Goal: Transaction & Acquisition: Purchase product/service

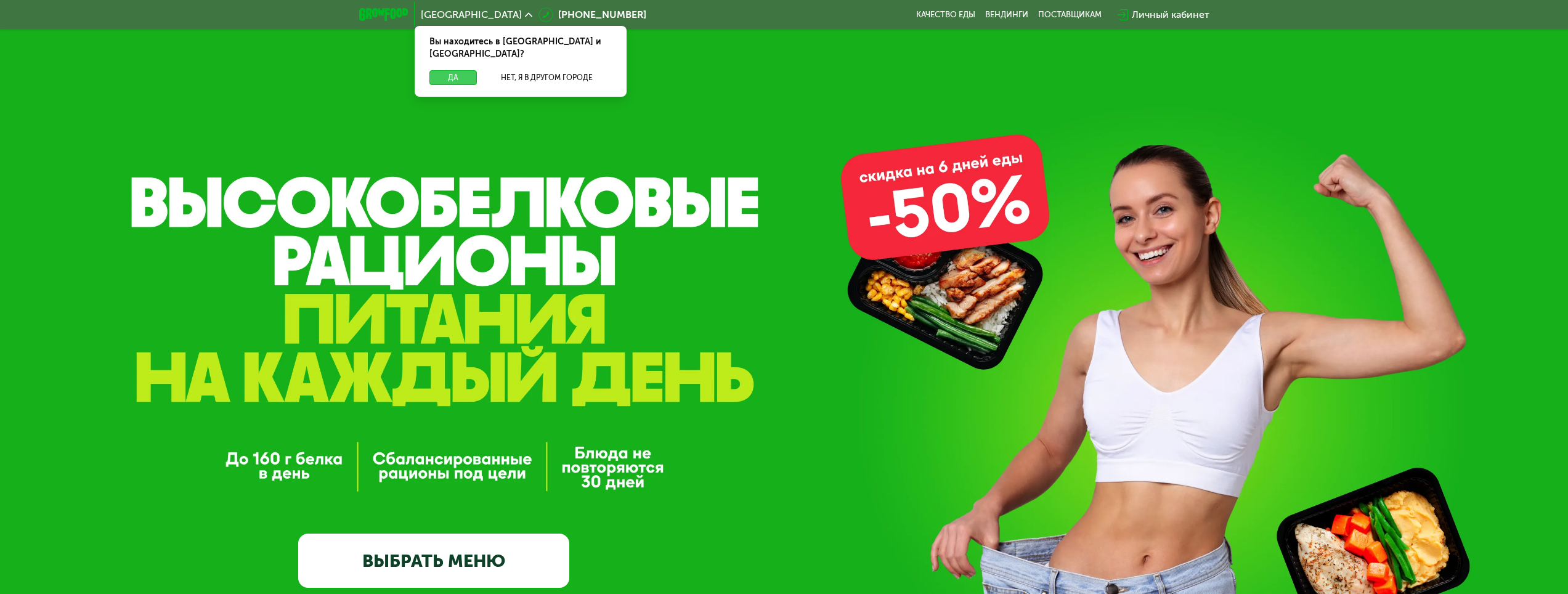
click at [465, 70] on button "Да" at bounding box center [453, 78] width 47 height 15
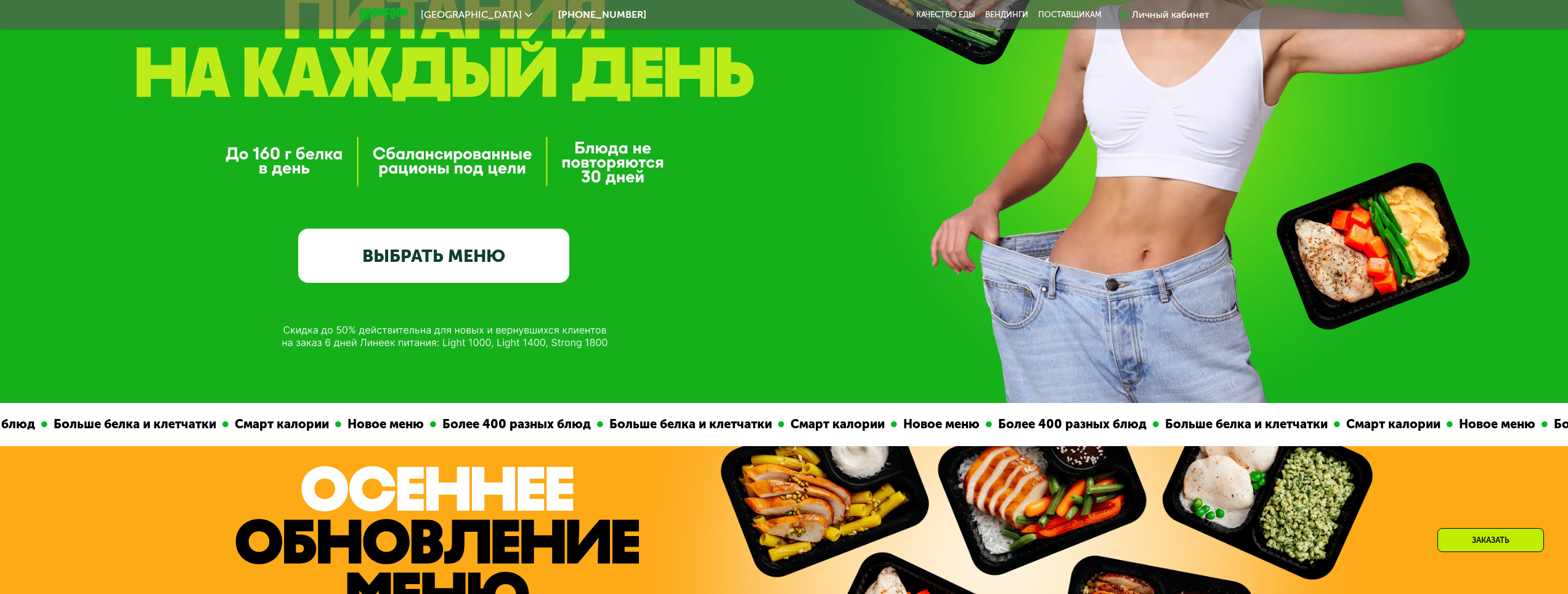
scroll to position [308, 0]
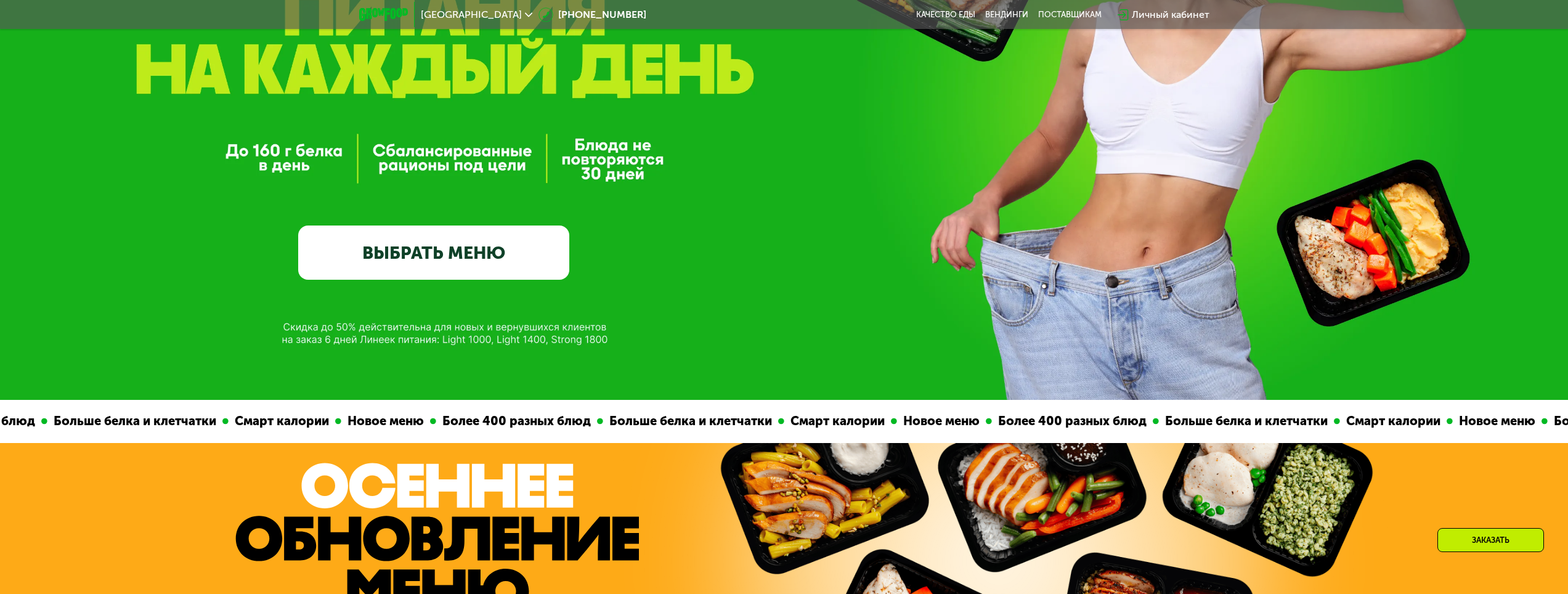
click at [452, 253] on link "ВЫБРАТЬ МЕНЮ" at bounding box center [433, 252] width 271 height 54
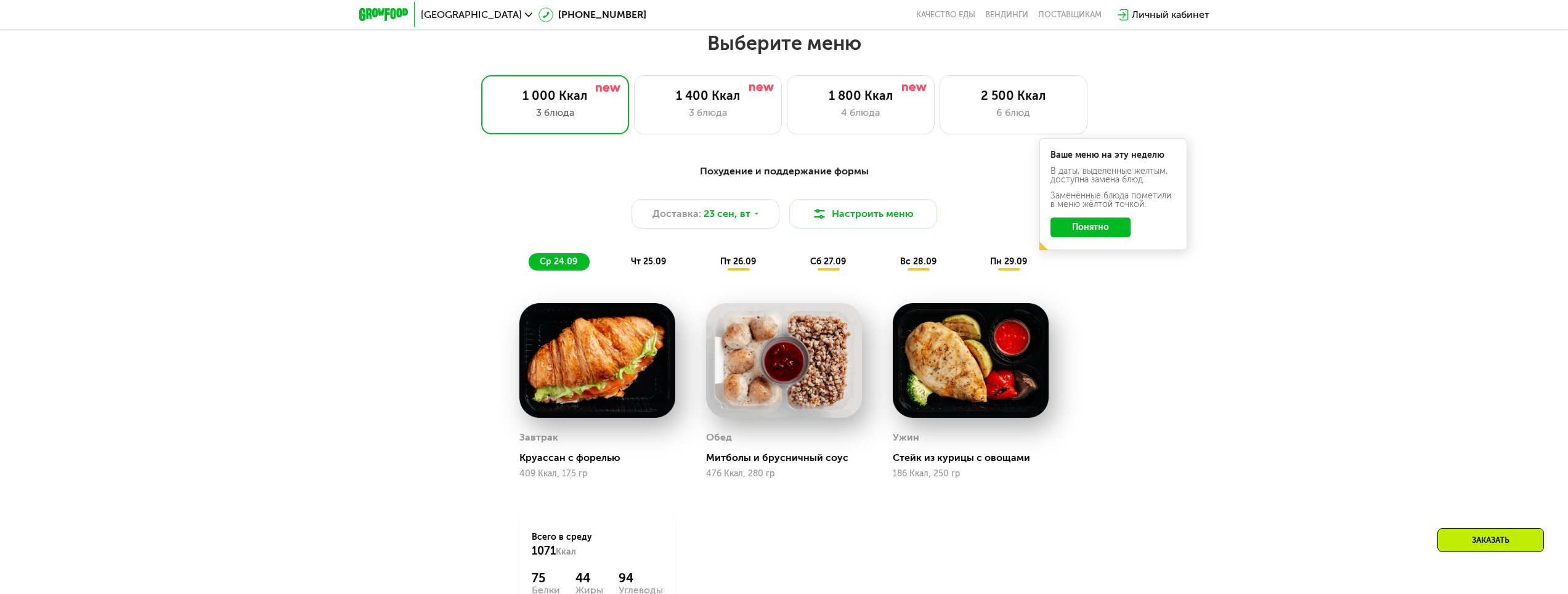
scroll to position [1345, 0]
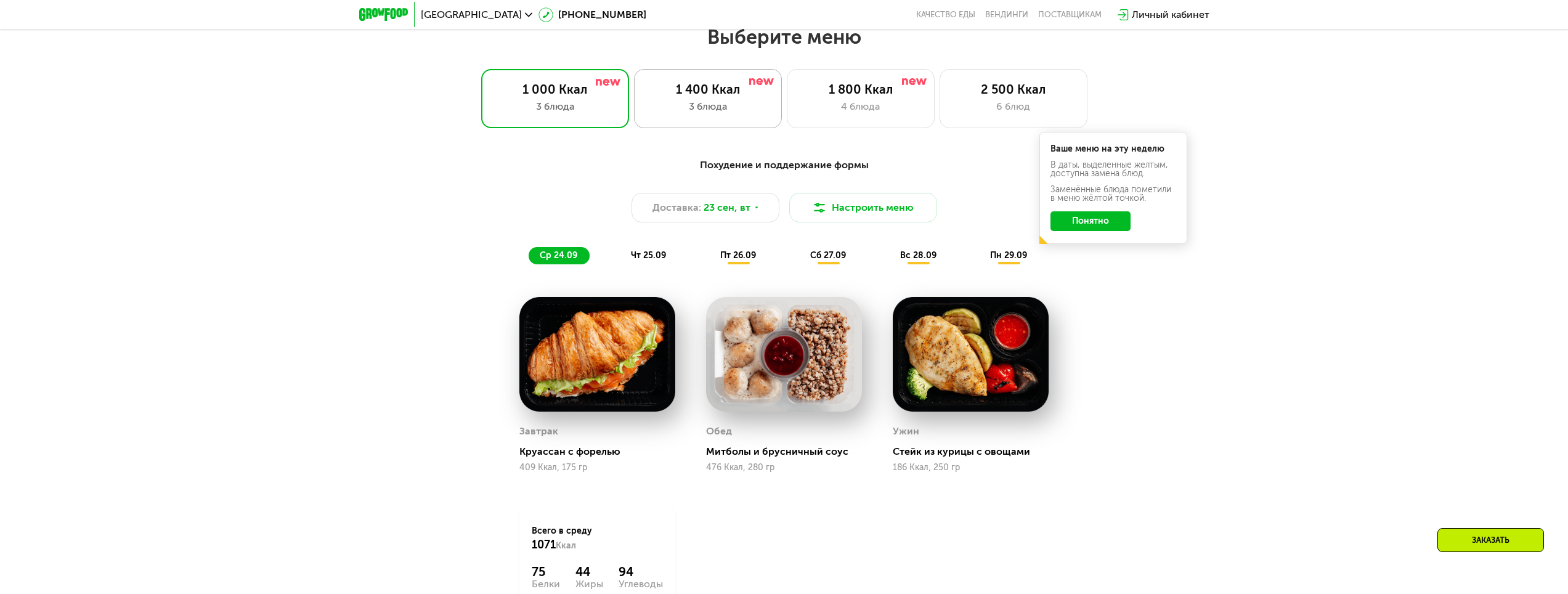
click at [703, 120] on div "1 400 Ккал 3 блюда" at bounding box center [708, 99] width 148 height 59
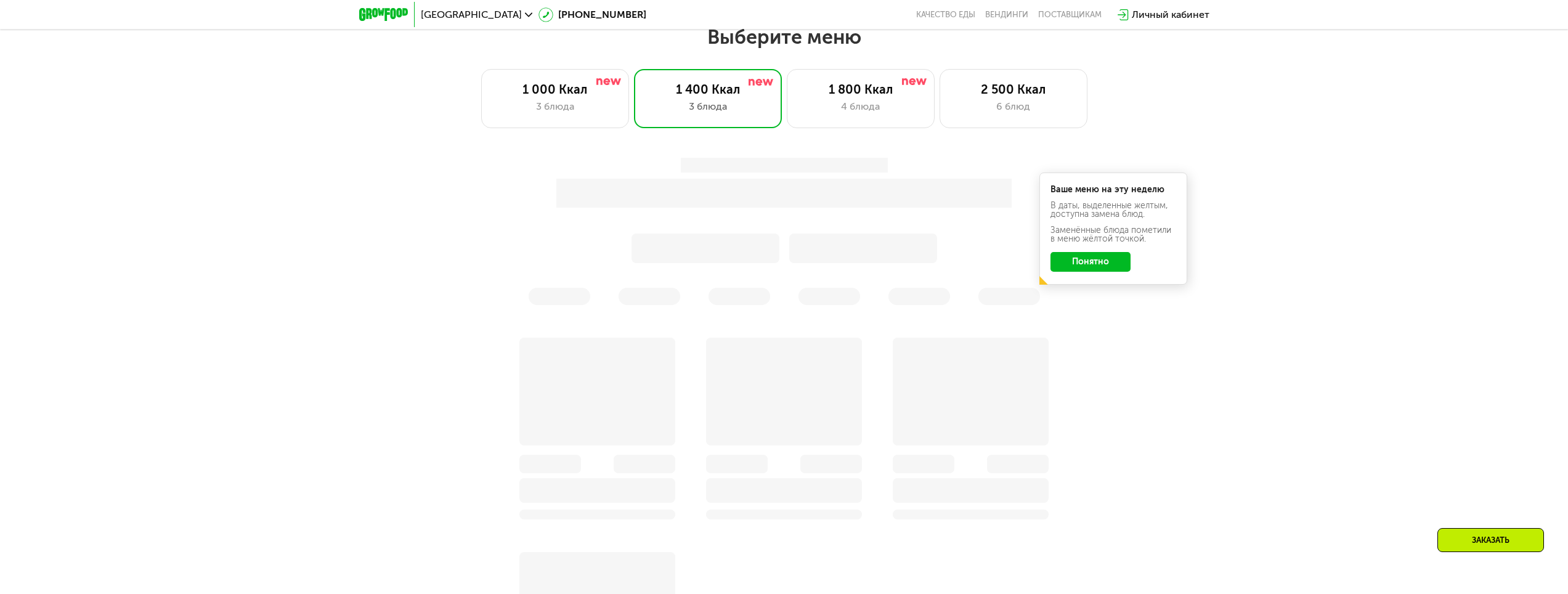
click at [1100, 265] on div "Ваше меню на эту неделю В даты, выделенные желтым, доступна замена блюд. Заменё…" at bounding box center [784, 231] width 745 height 162
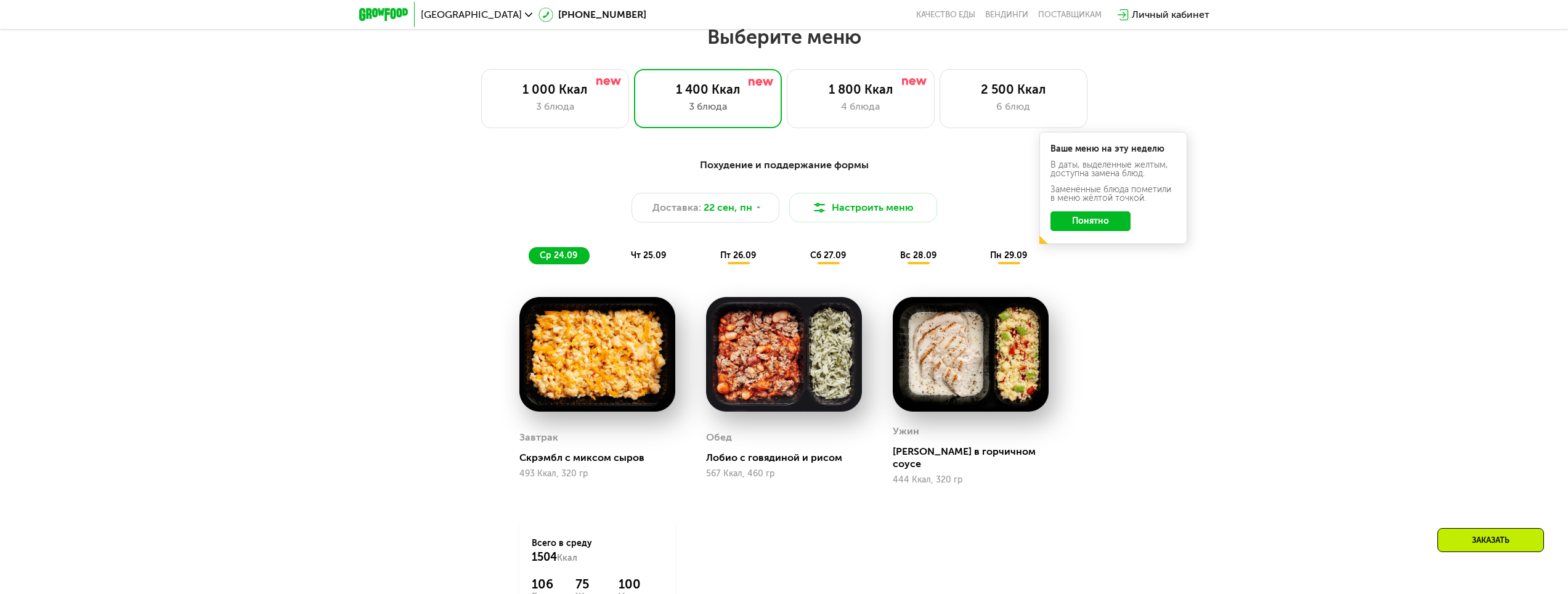
click at [1098, 230] on button "Понятно" at bounding box center [1090, 221] width 80 height 20
click at [885, 209] on button "Настроить меню" at bounding box center [863, 208] width 148 height 30
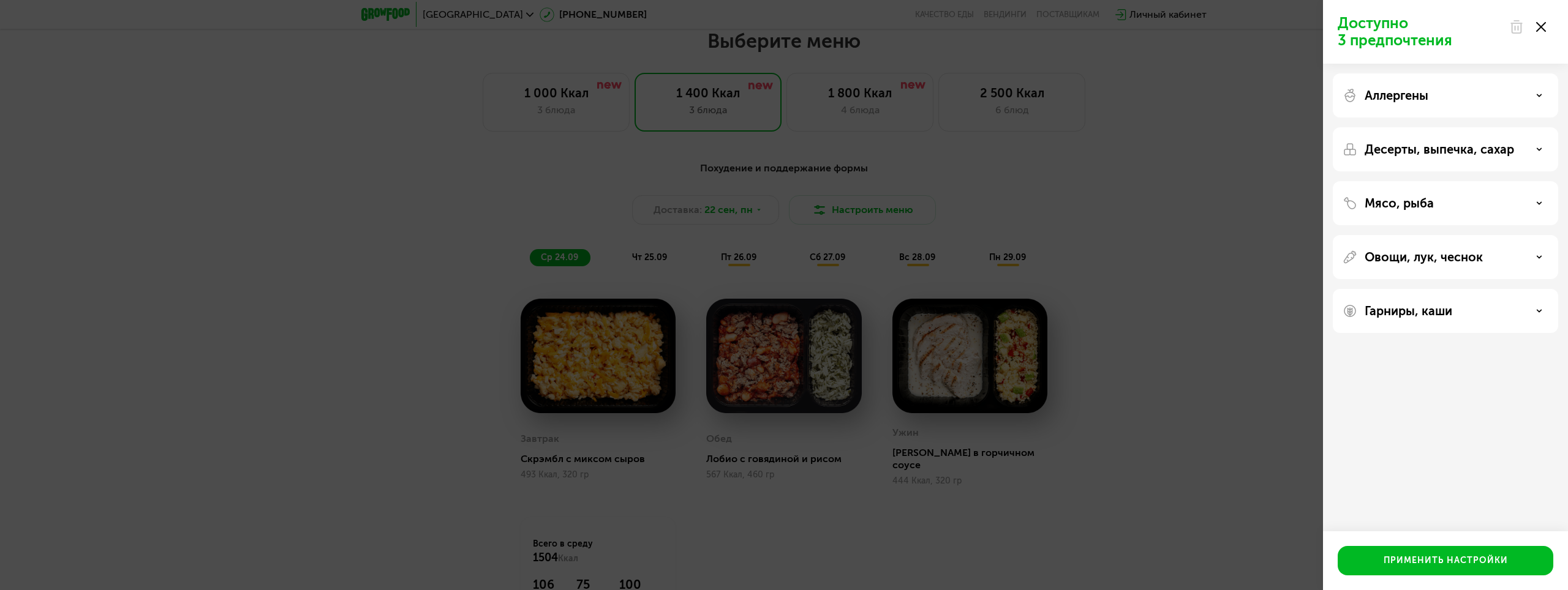
click at [1499, 205] on div "Мясо, рыба" at bounding box center [1445, 203] width 206 height 15
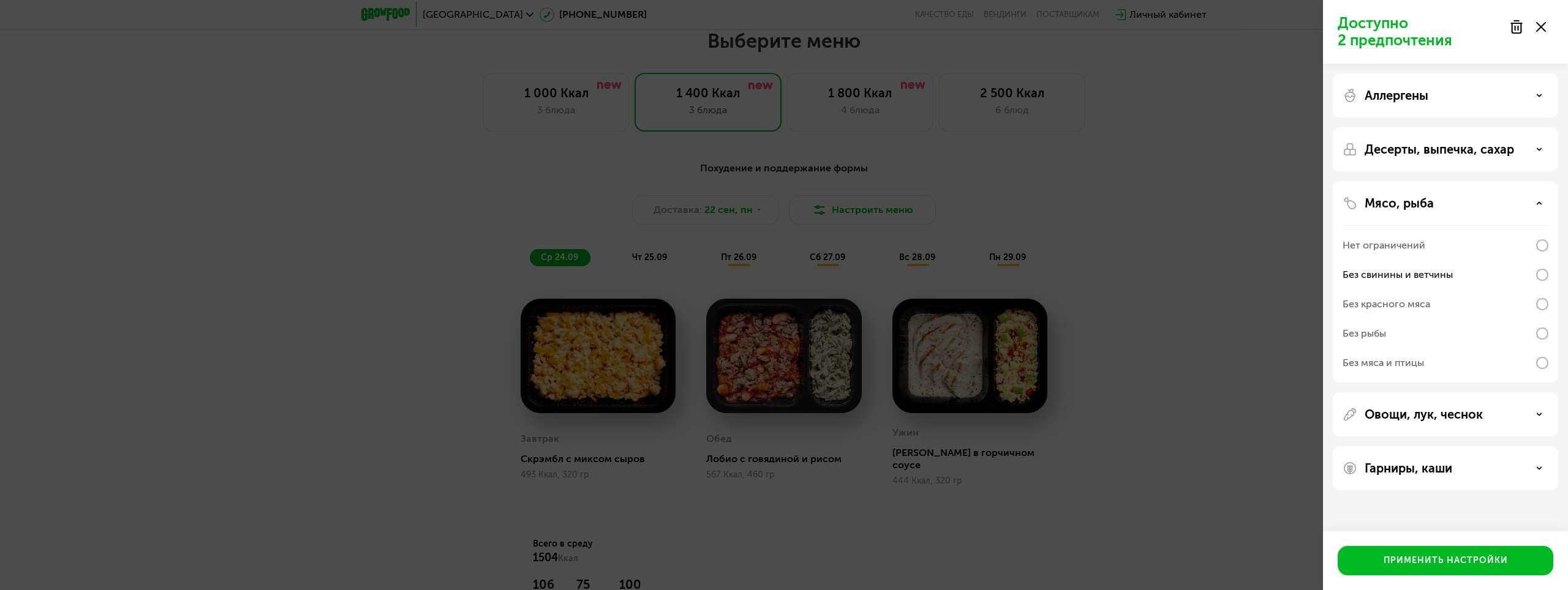
click at [1524, 213] on div "Мясо, рыба Нет ограничений Без свинины и ветчины Без красного мяса Без рыбы Без…" at bounding box center [1445, 282] width 226 height 202
click at [1537, 202] on icon at bounding box center [1539, 203] width 6 height 6
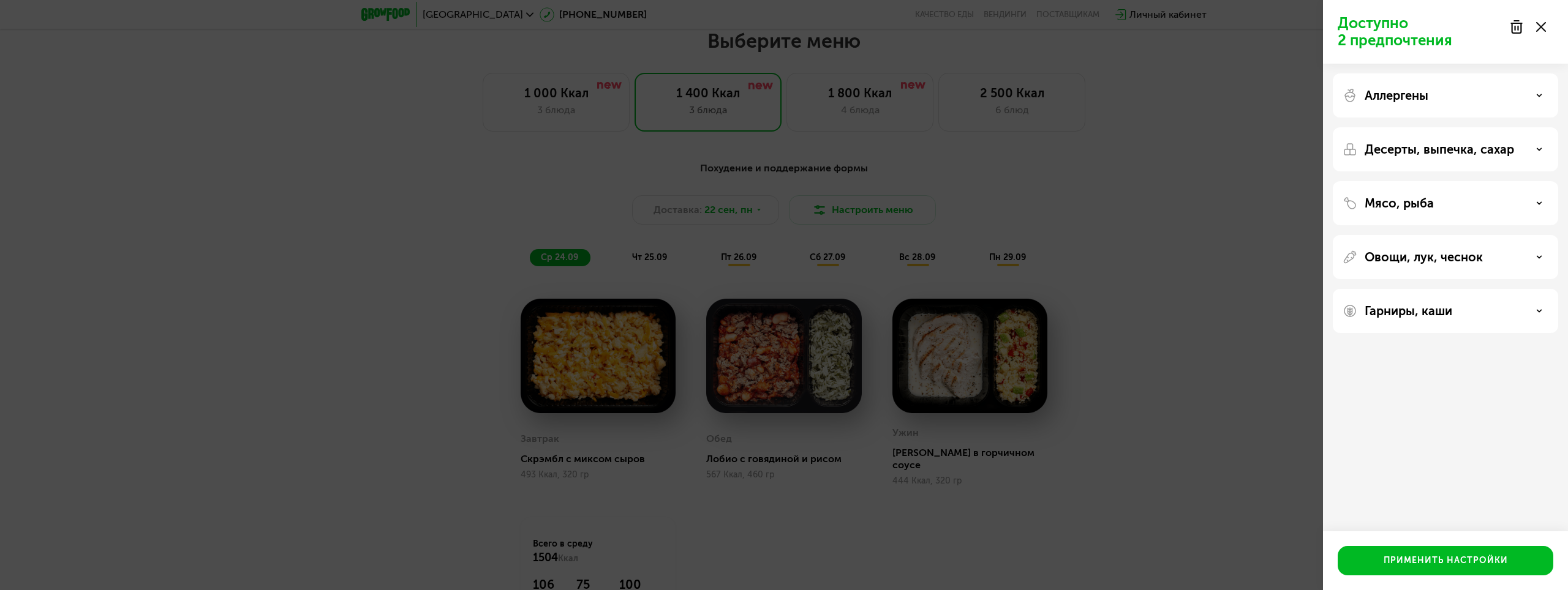
click at [1534, 156] on div "Десерты, выпечка, сахар" at bounding box center [1445, 149] width 206 height 15
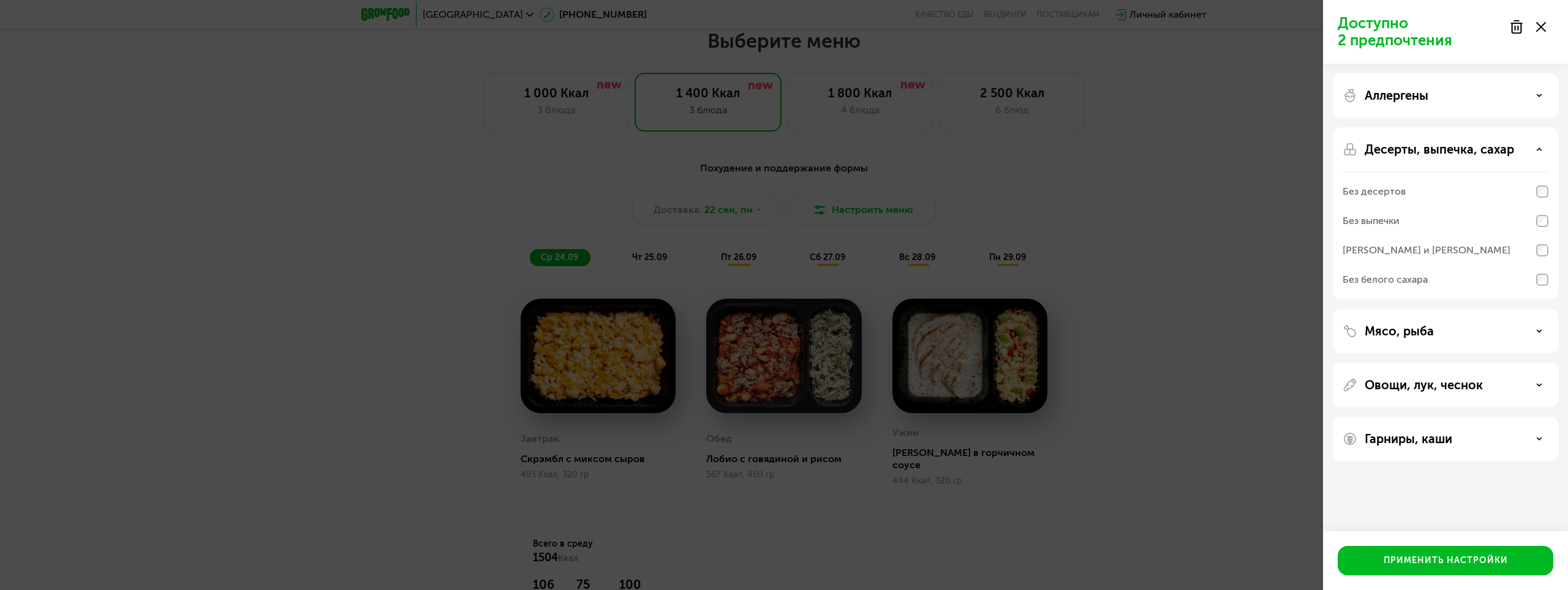
drag, startPoint x: 1538, startPoint y: 153, endPoint x: 1536, endPoint y: 134, distance: 19.1
click at [1539, 151] on div "Десерты, выпечка, сахар" at bounding box center [1445, 149] width 206 height 15
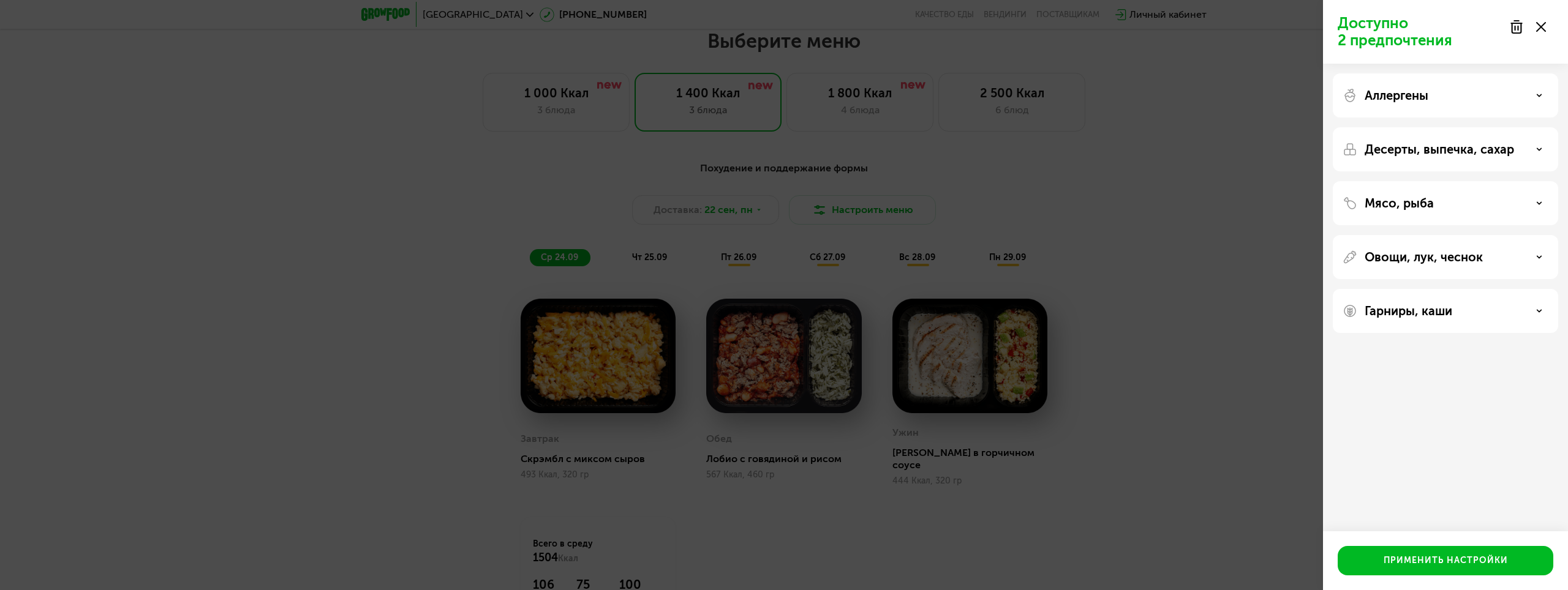
click at [1532, 97] on div "Аллергены" at bounding box center [1445, 95] width 206 height 15
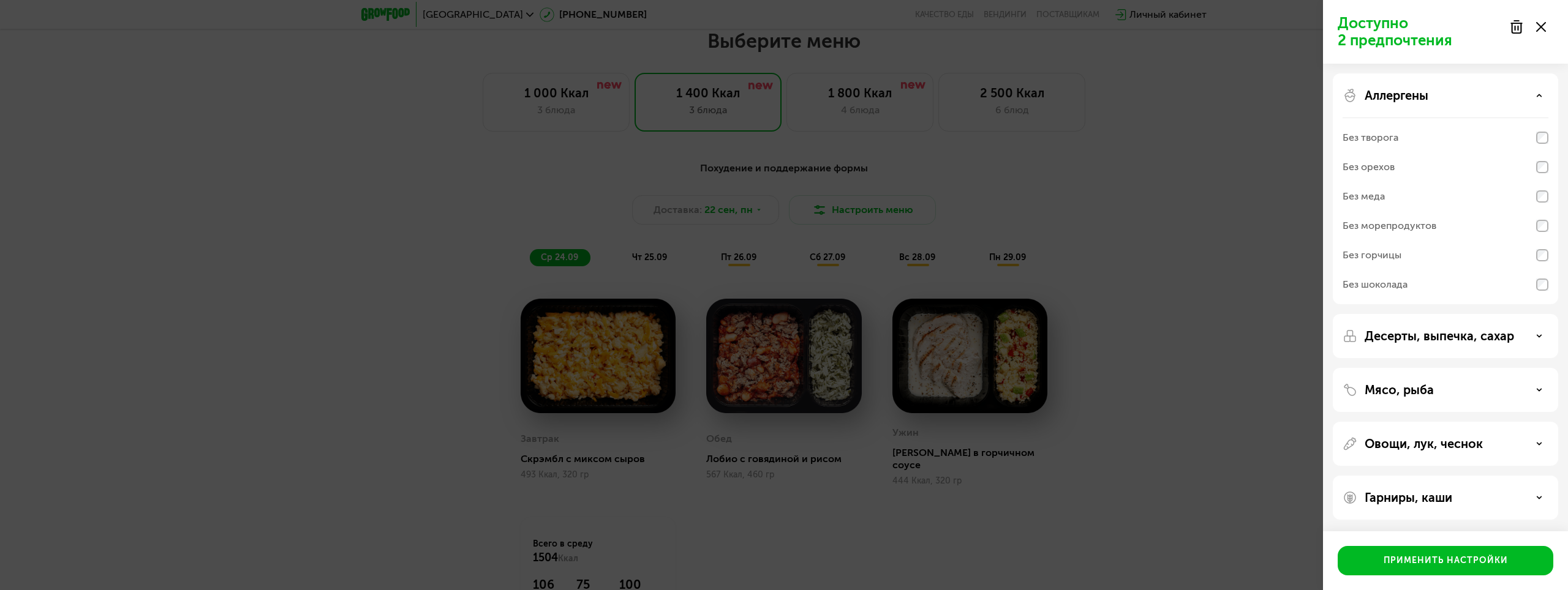
click at [1532, 97] on div "Аллергены" at bounding box center [1445, 95] width 206 height 15
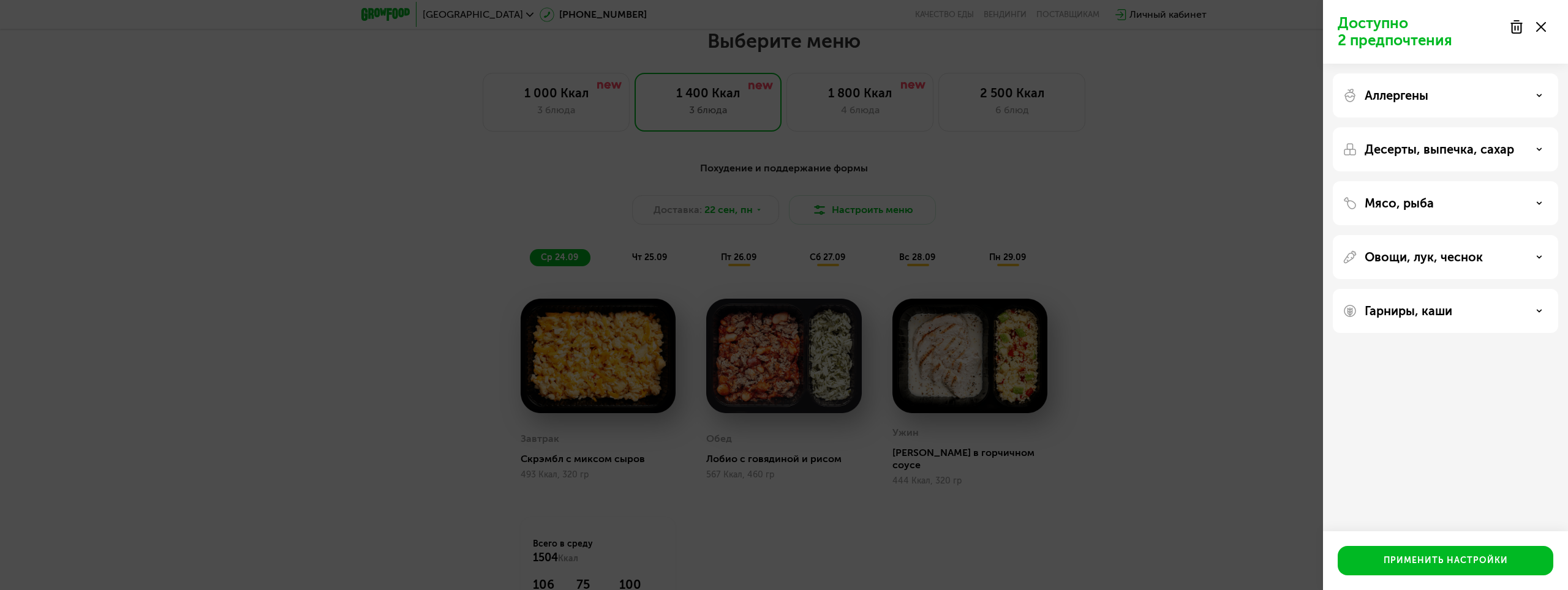
click at [1514, 305] on div "Гарниры, каши" at bounding box center [1445, 311] width 206 height 15
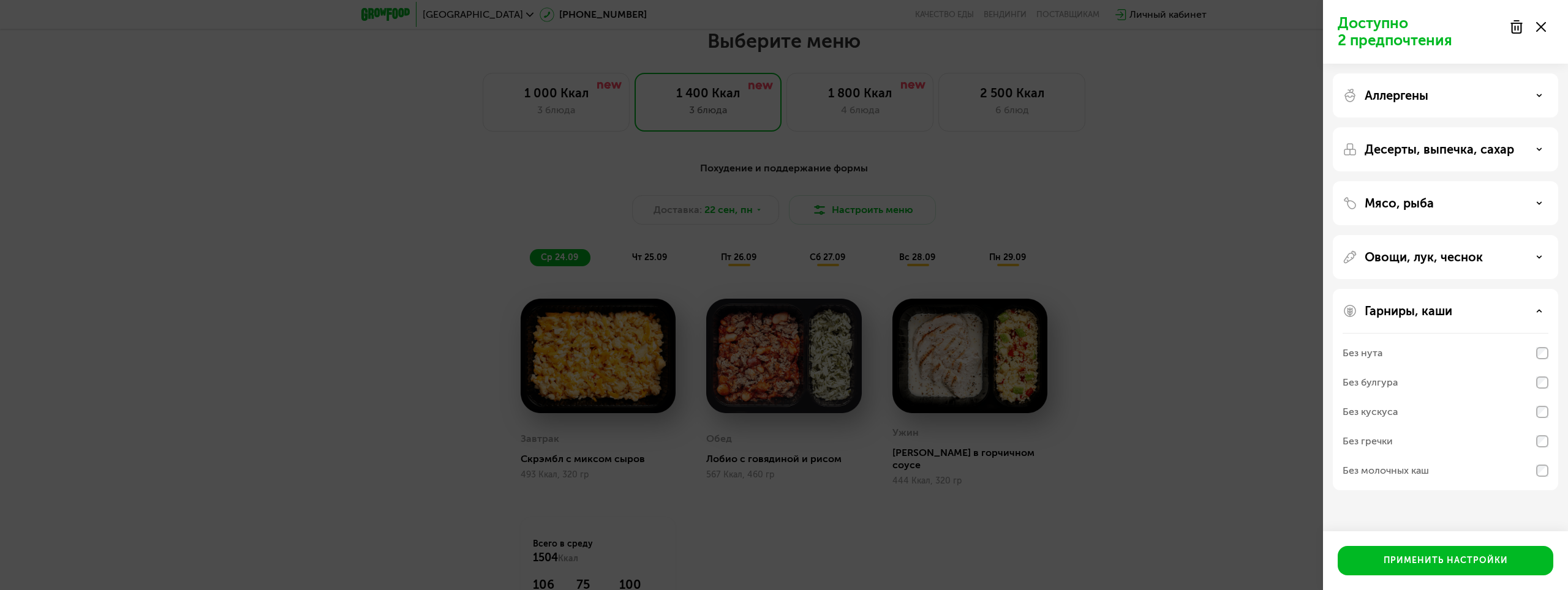
click at [1522, 305] on div "Гарниры, каши" at bounding box center [1445, 311] width 206 height 15
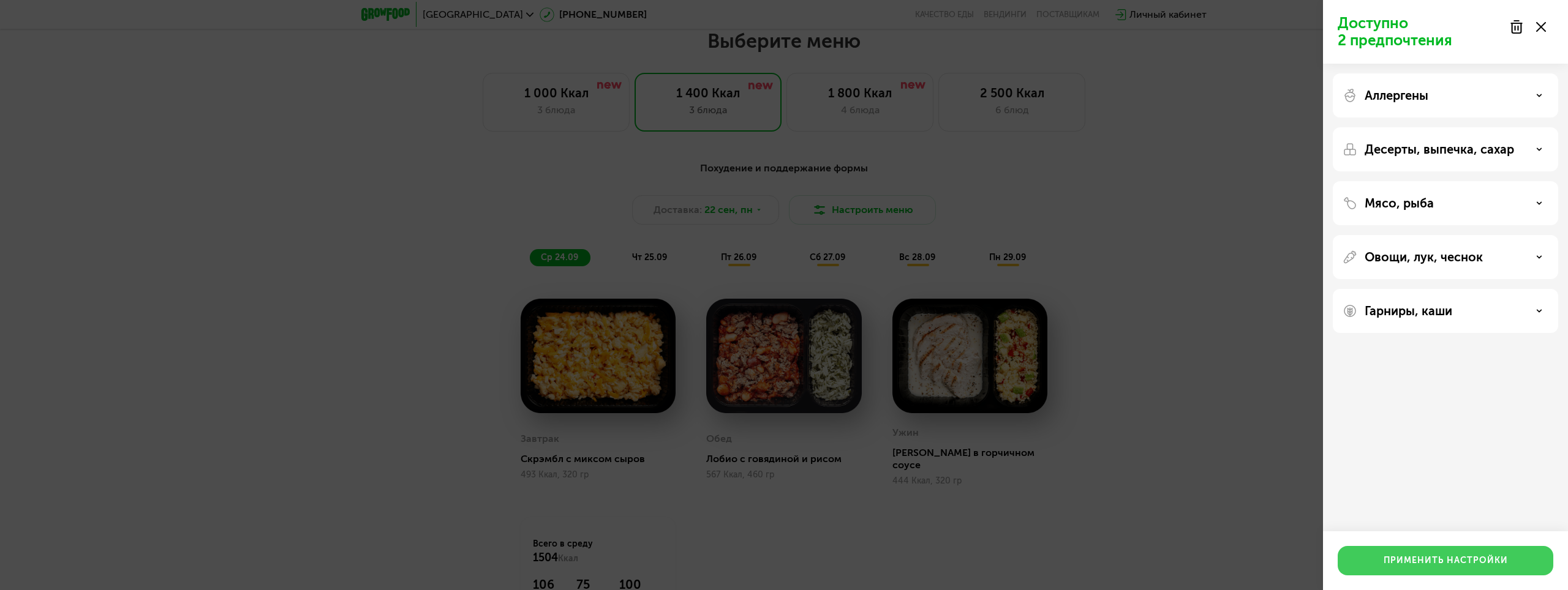
click at [1479, 556] on div "Применить настройки" at bounding box center [1446, 560] width 125 height 12
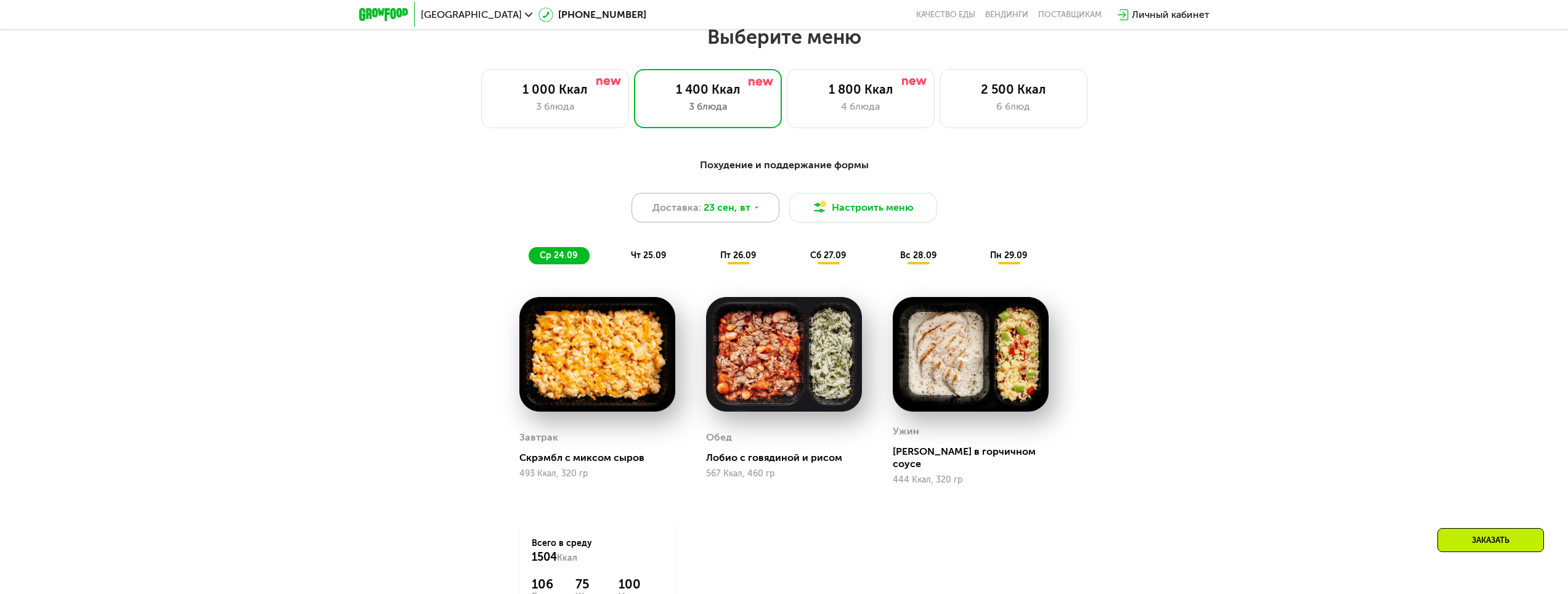
click at [734, 209] on span "23 сен, вт" at bounding box center [727, 207] width 46 height 15
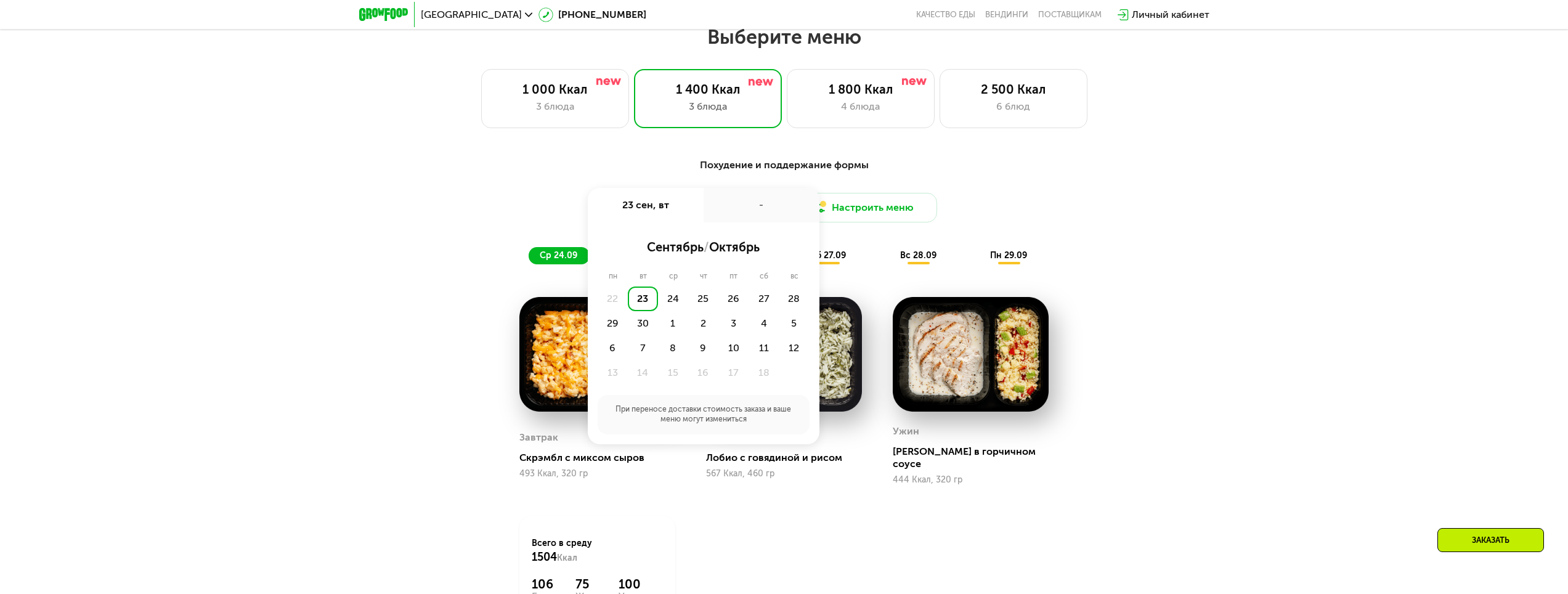
click at [1045, 223] on div "Доставка: [DATE] сен, вт - сентябрь / октябрь пн вт ср чт пт сб вс 22 23 24 25 …" at bounding box center [785, 208] width 730 height 30
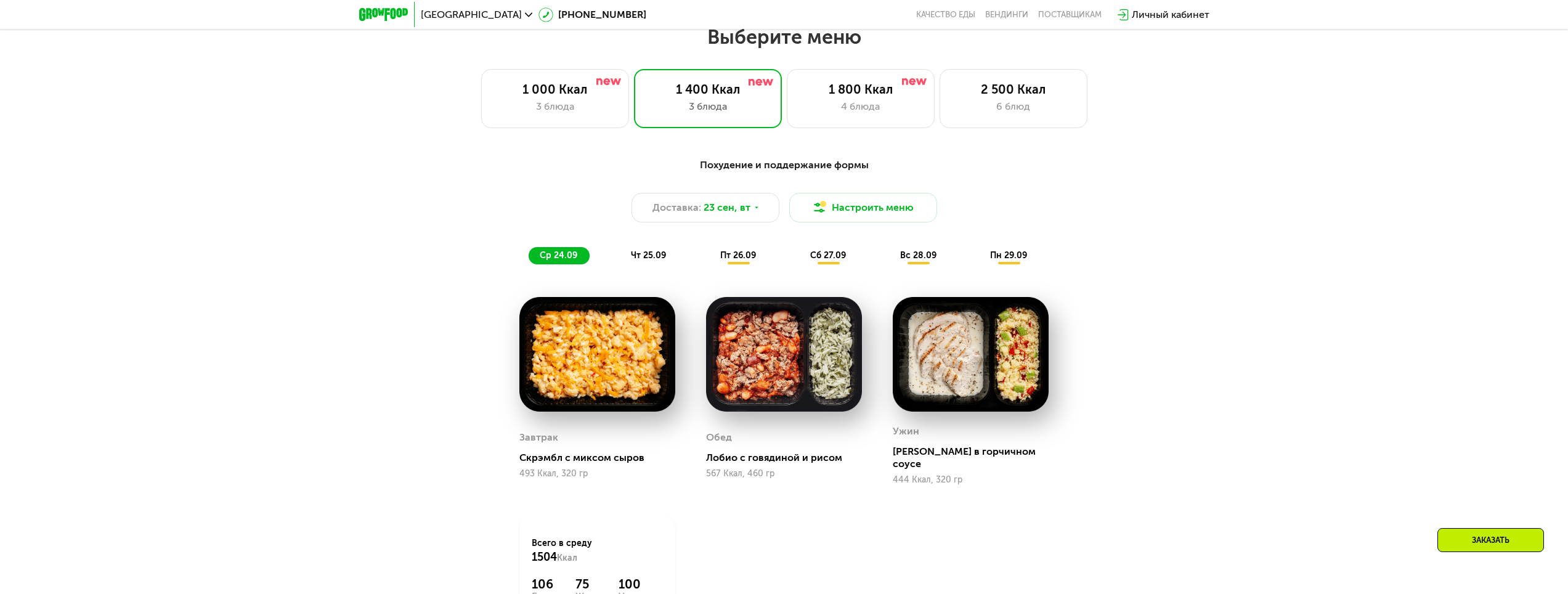
click at [739, 261] on span "пт 26.09" at bounding box center [738, 255] width 36 height 11
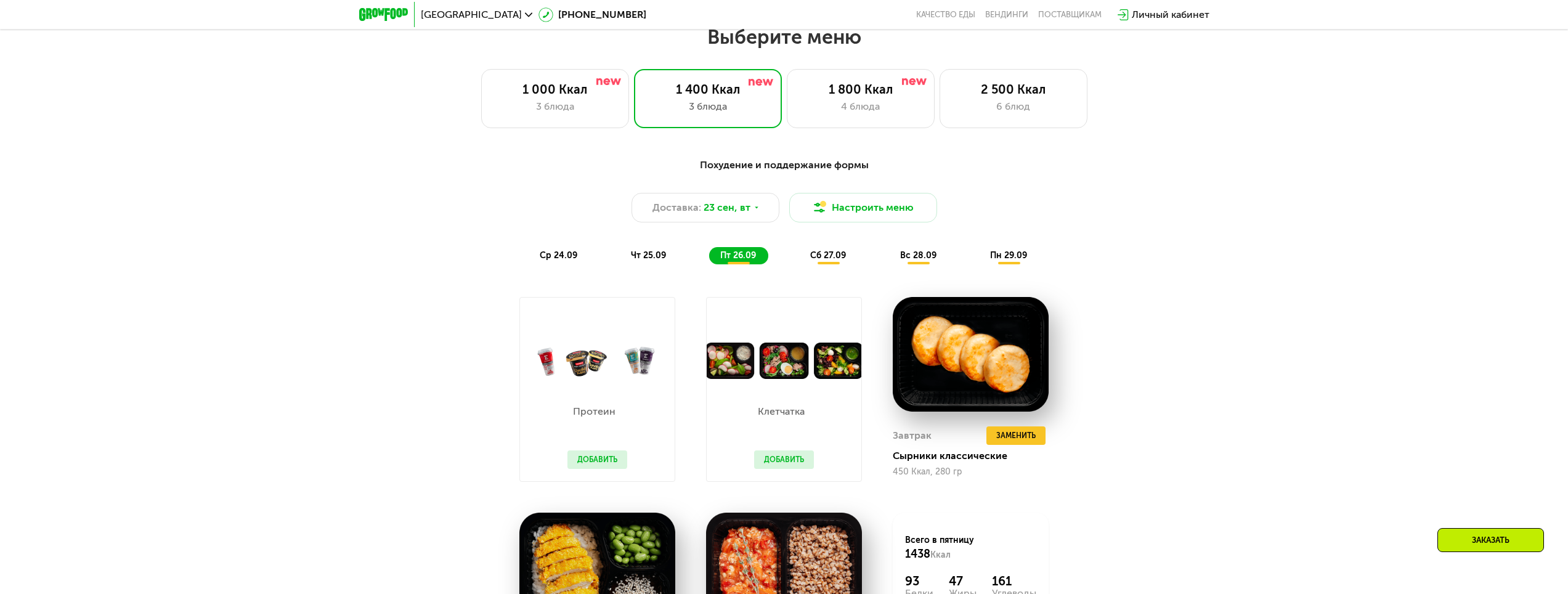
scroll to position [1406, 0]
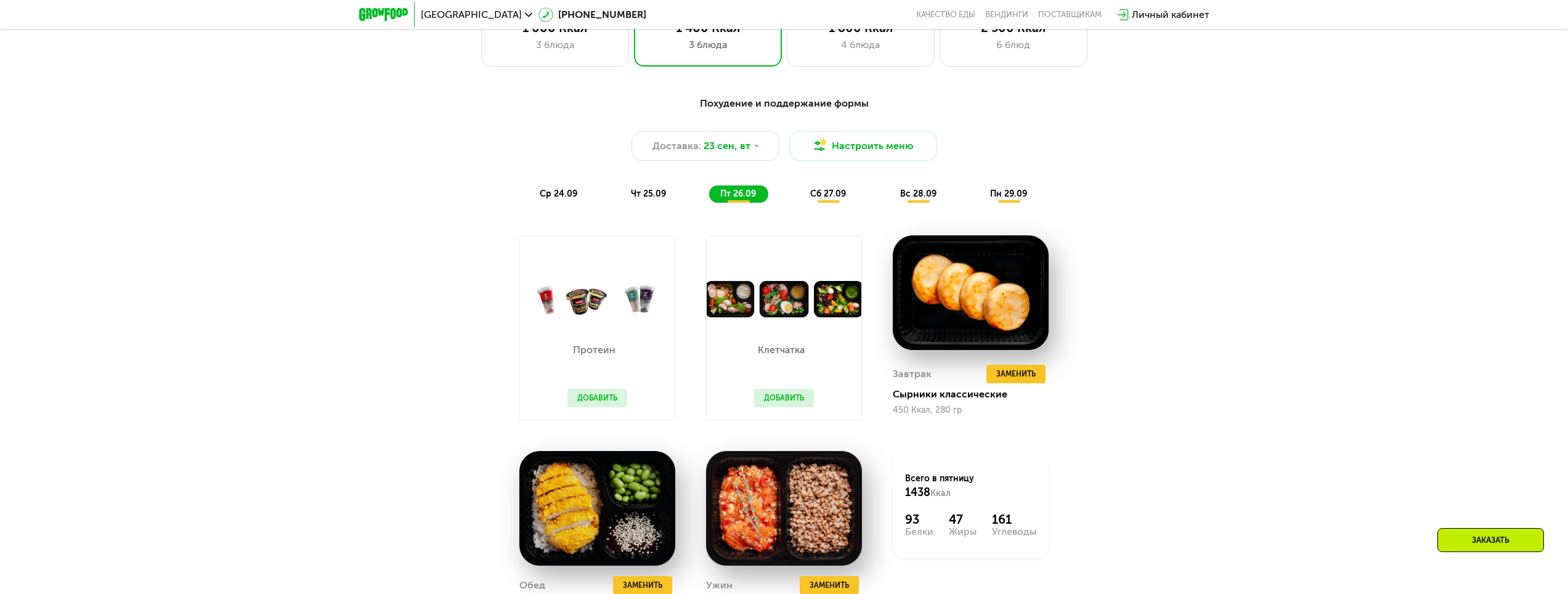
click at [628, 202] on div "чт 25.09" at bounding box center [649, 194] width 58 height 17
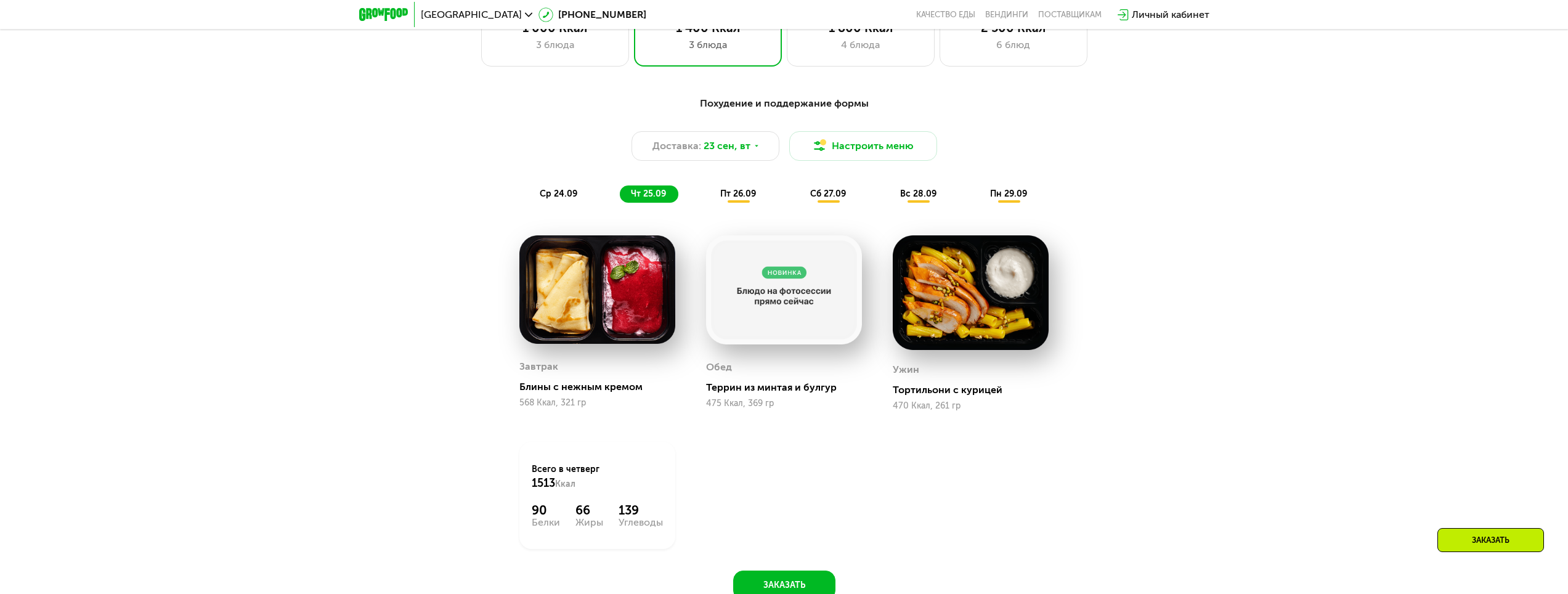
click at [552, 203] on div "ср 24.09" at bounding box center [559, 194] width 61 height 17
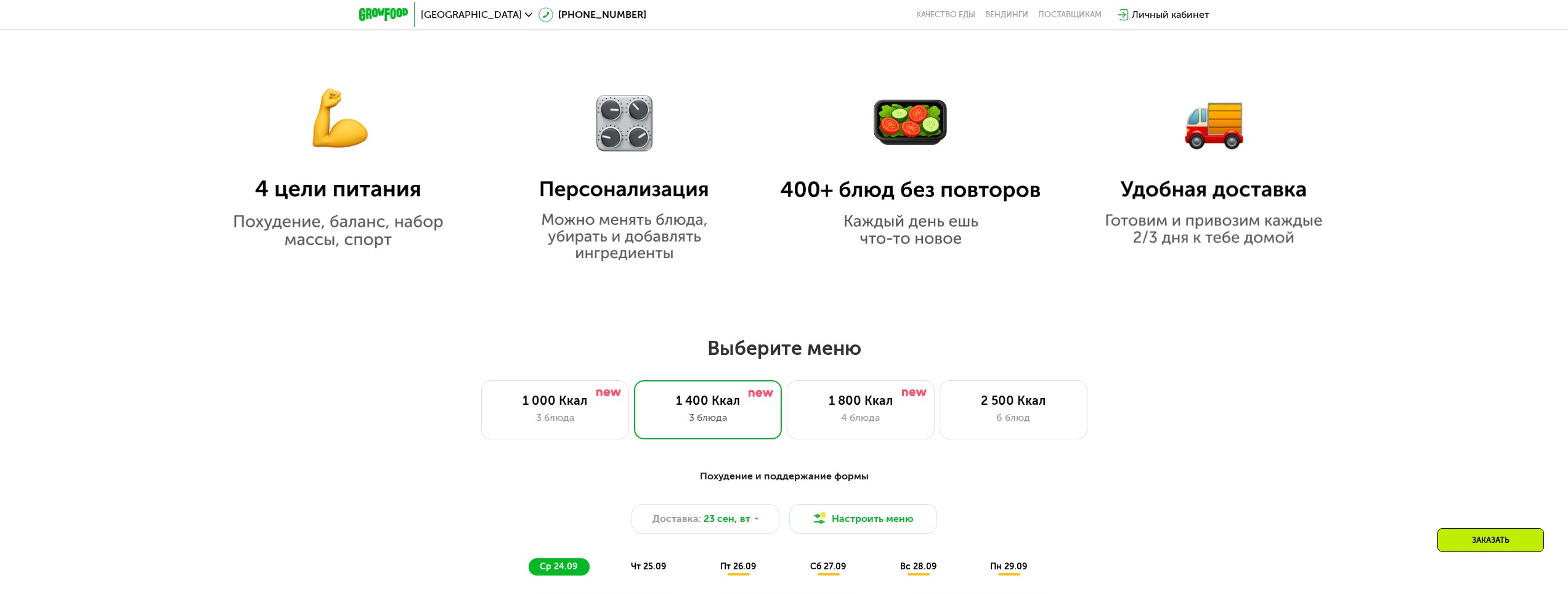
scroll to position [1277, 0]
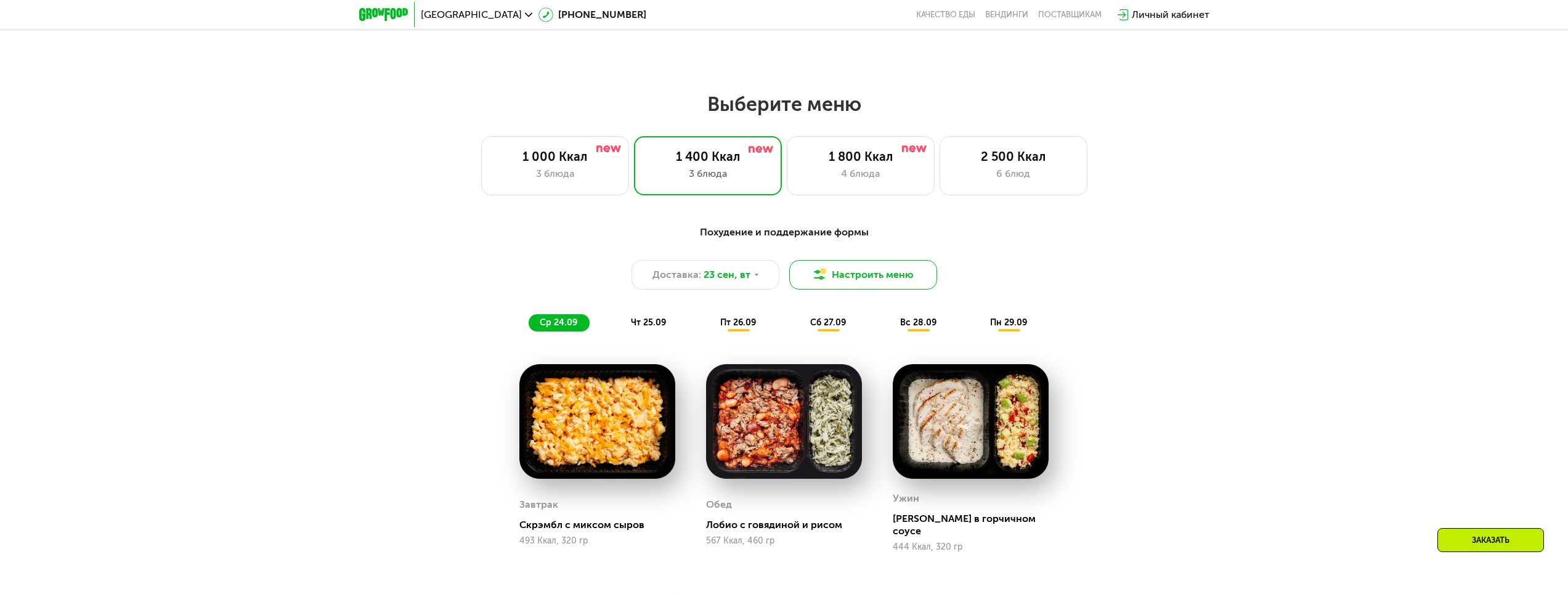
click at [873, 288] on button "Настроить меню" at bounding box center [863, 275] width 148 height 30
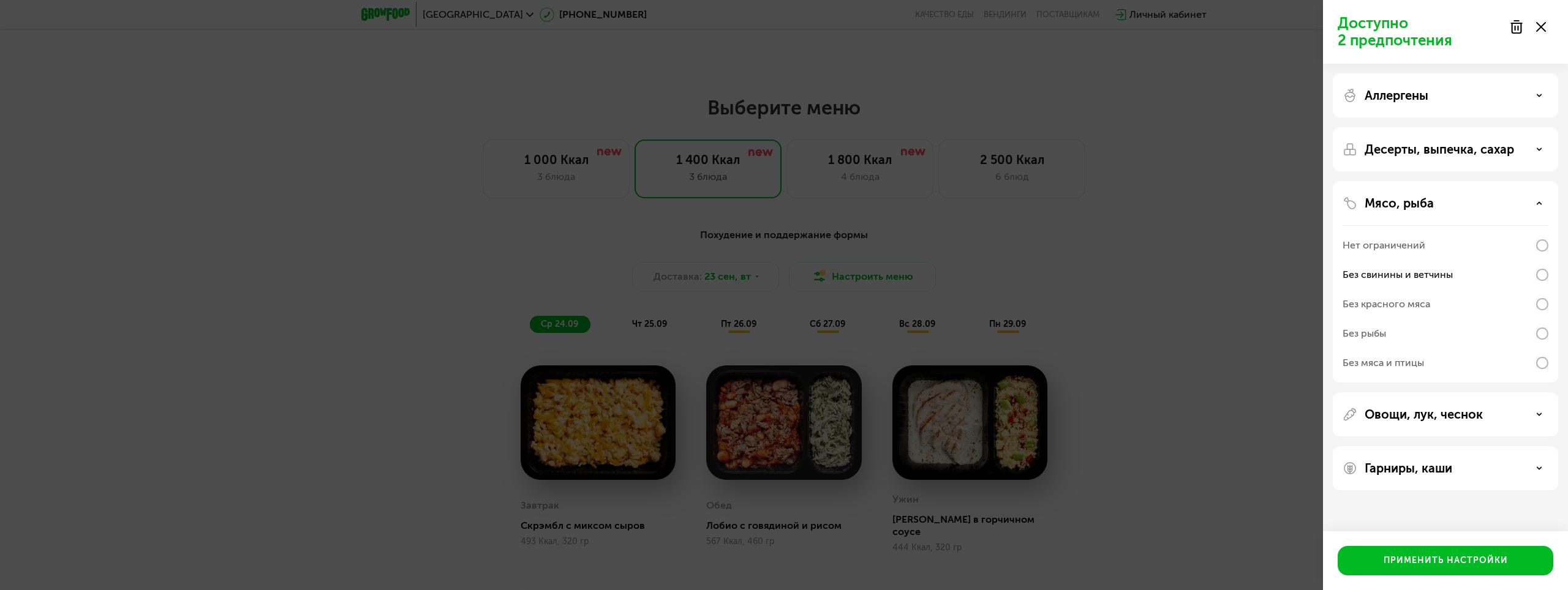
click at [1077, 288] on div "Доступно 2 предпочтения Аллергены Десерты, выпечка, сахар Мясо, рыба Нет ограни…" at bounding box center [784, 295] width 1568 height 590
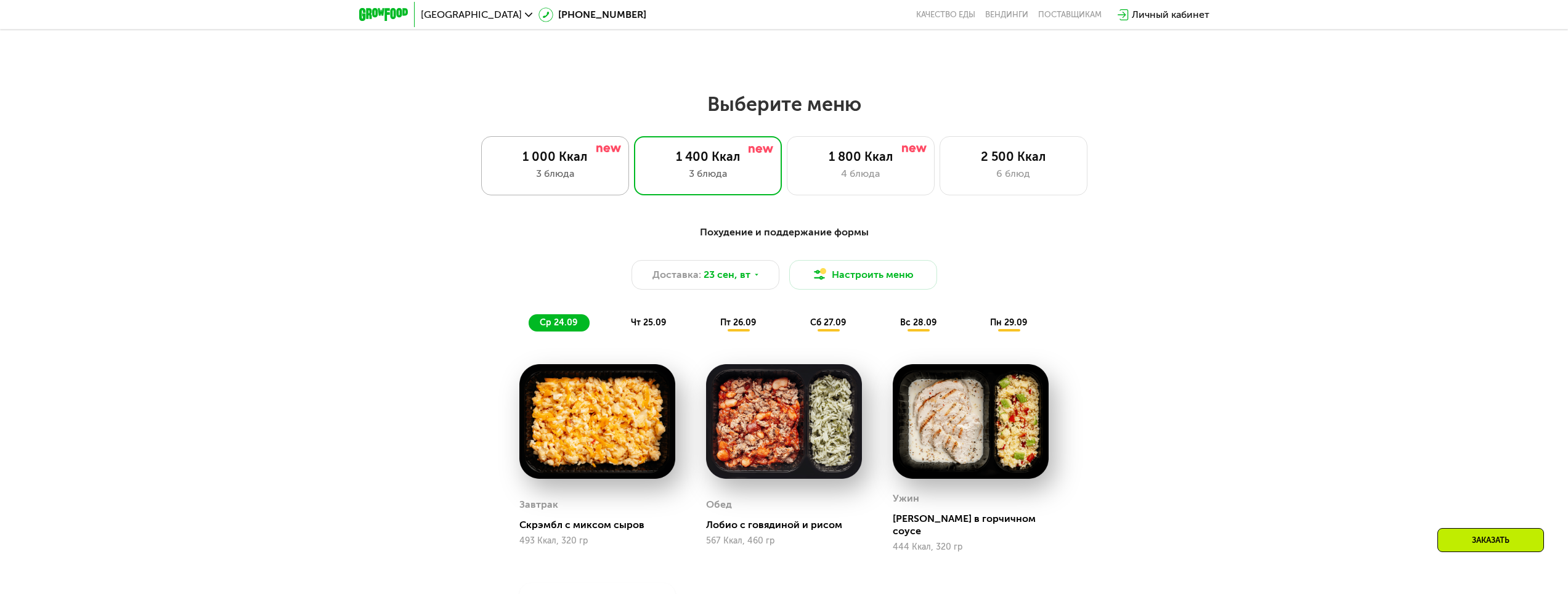
click at [604, 185] on div "1 000 Ккал 3 блюда" at bounding box center [555, 166] width 148 height 59
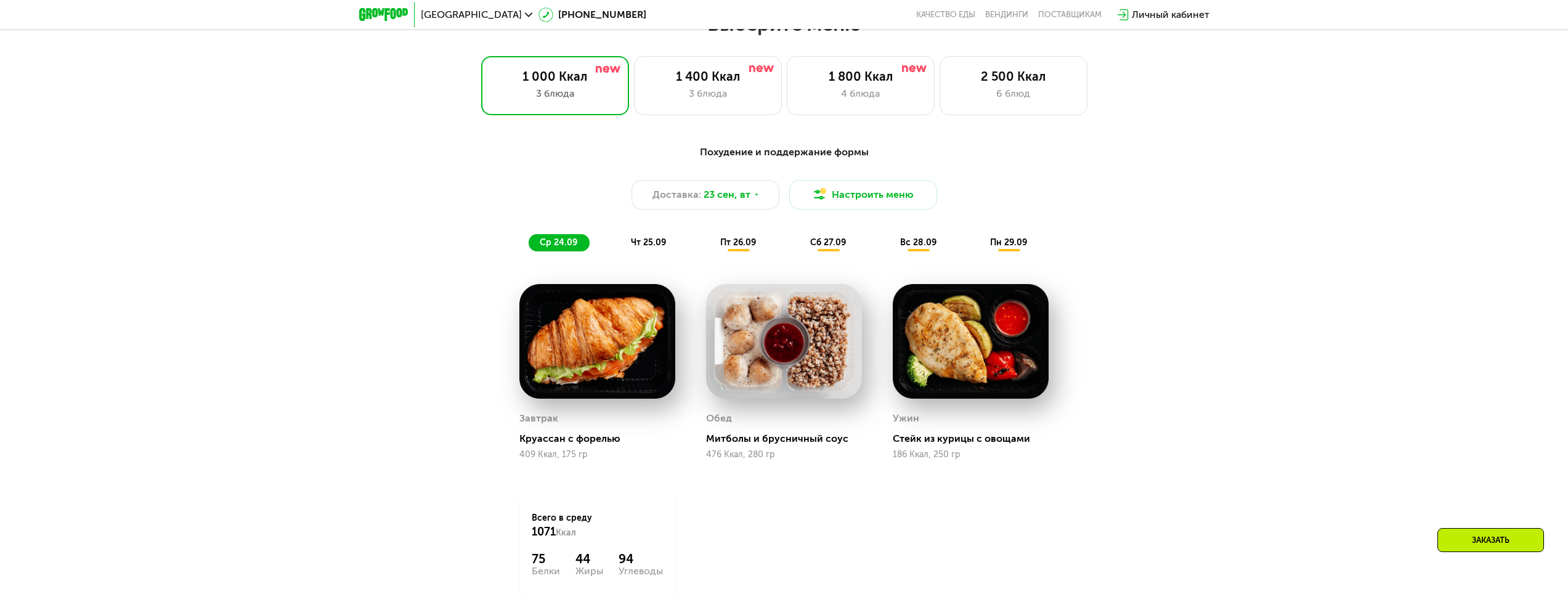
scroll to position [1339, 0]
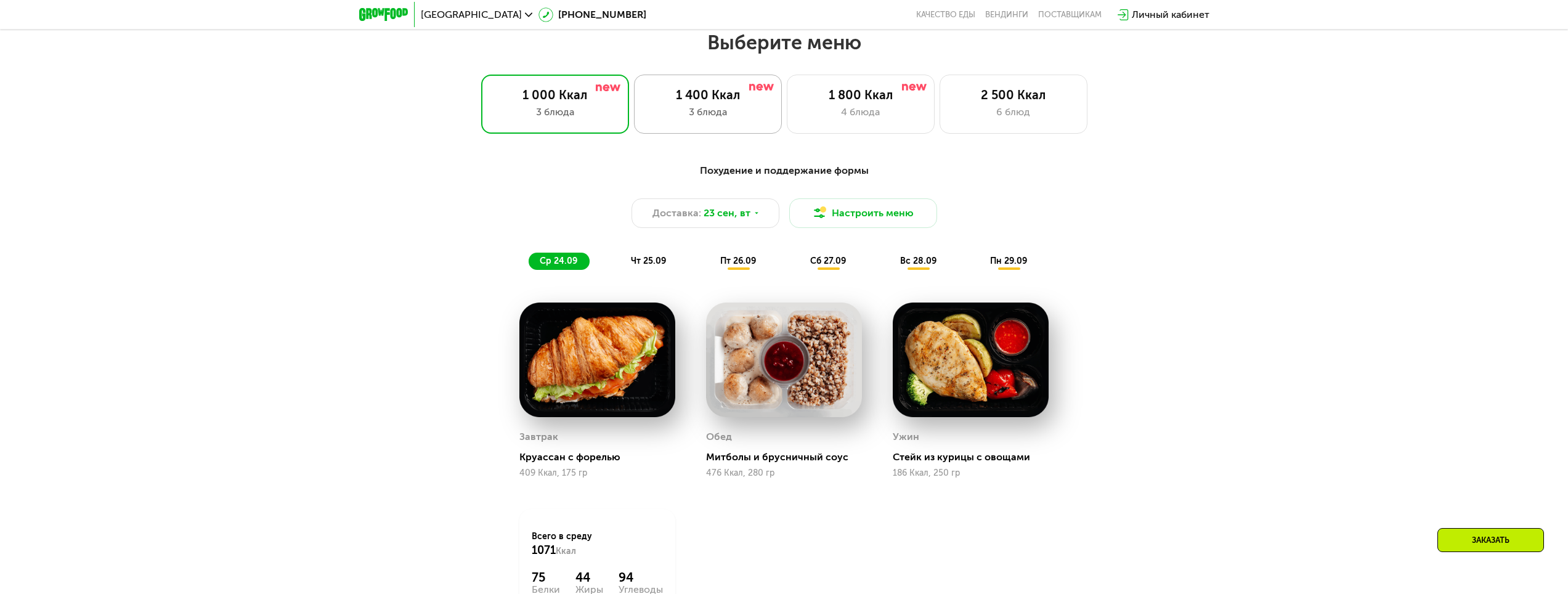
click at [716, 101] on div "1 400 Ккал" at bounding box center [707, 94] width 122 height 15
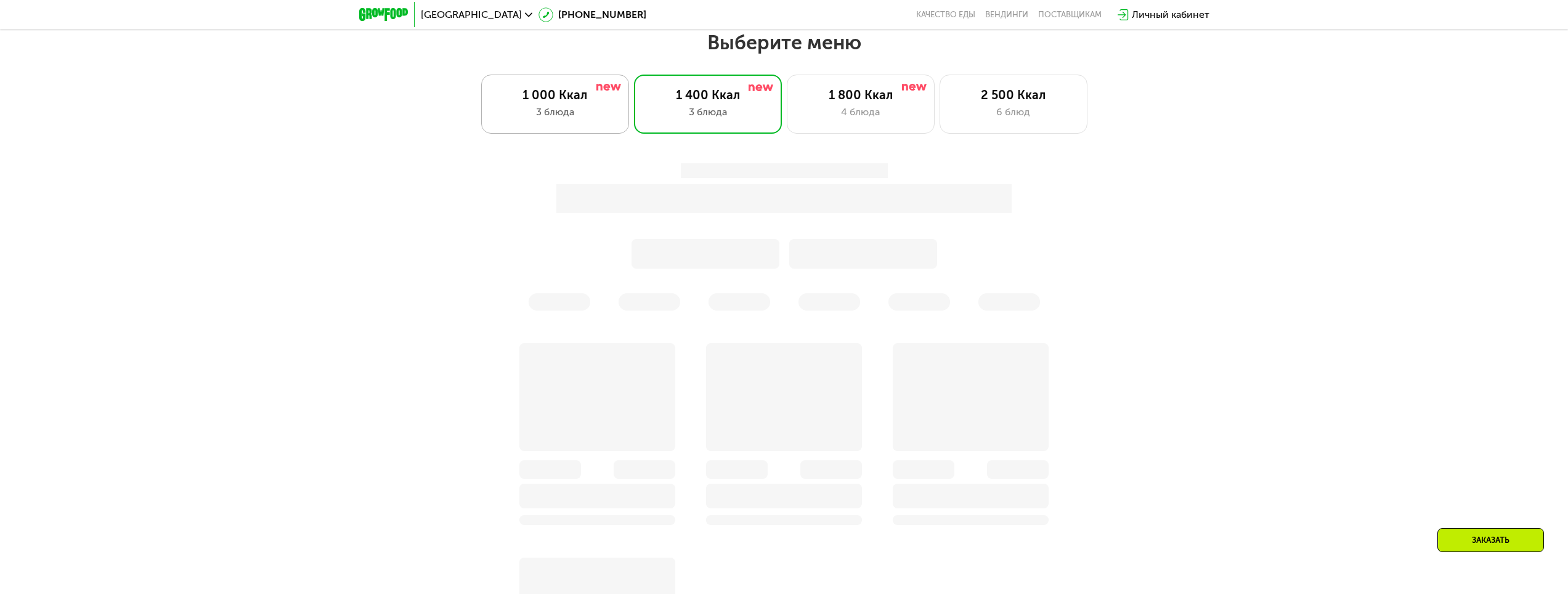
click at [601, 116] on div "3 блюда" at bounding box center [555, 112] width 122 height 15
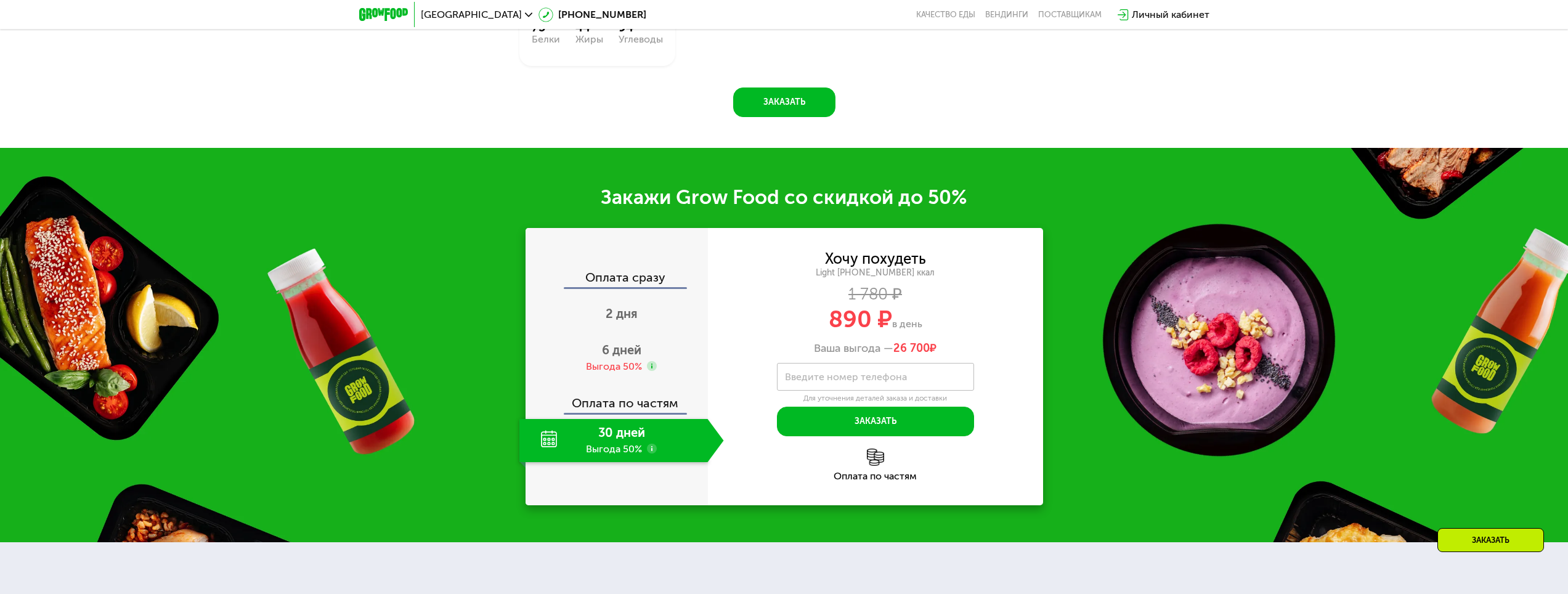
scroll to position [1894, 0]
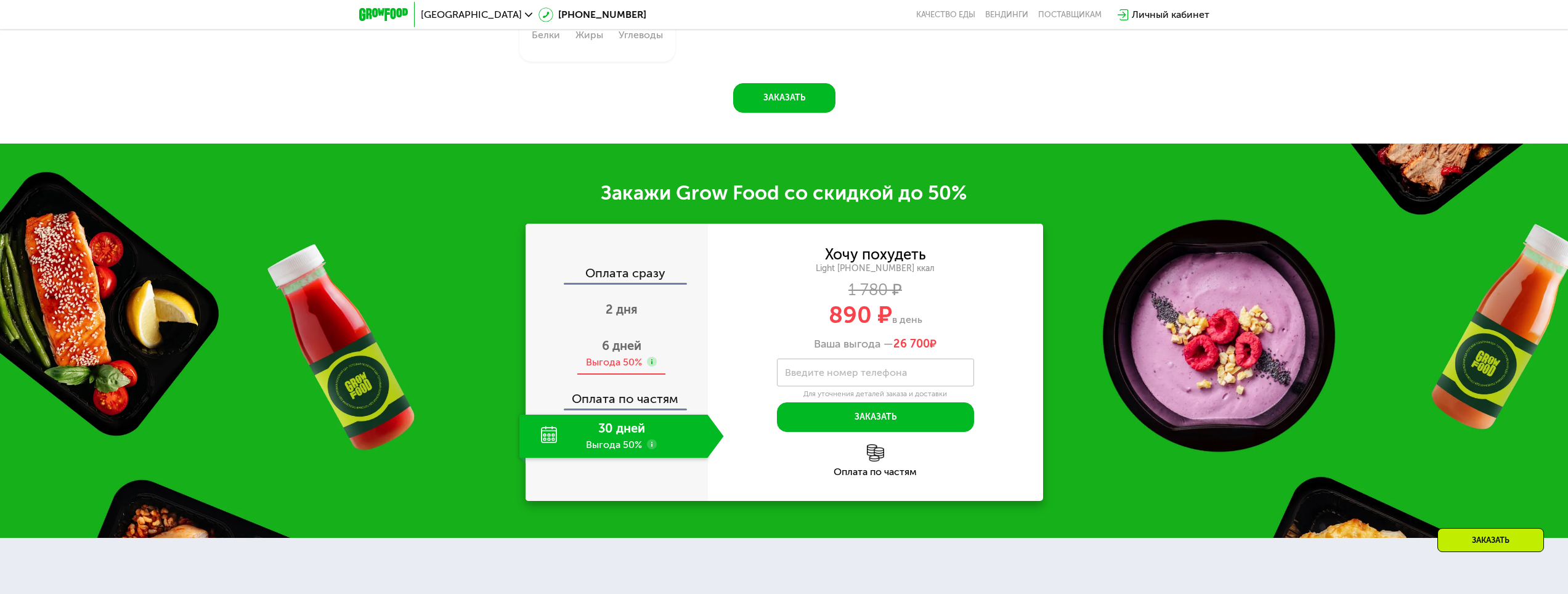
click at [614, 352] on span "6 дней" at bounding box center [622, 345] width 39 height 15
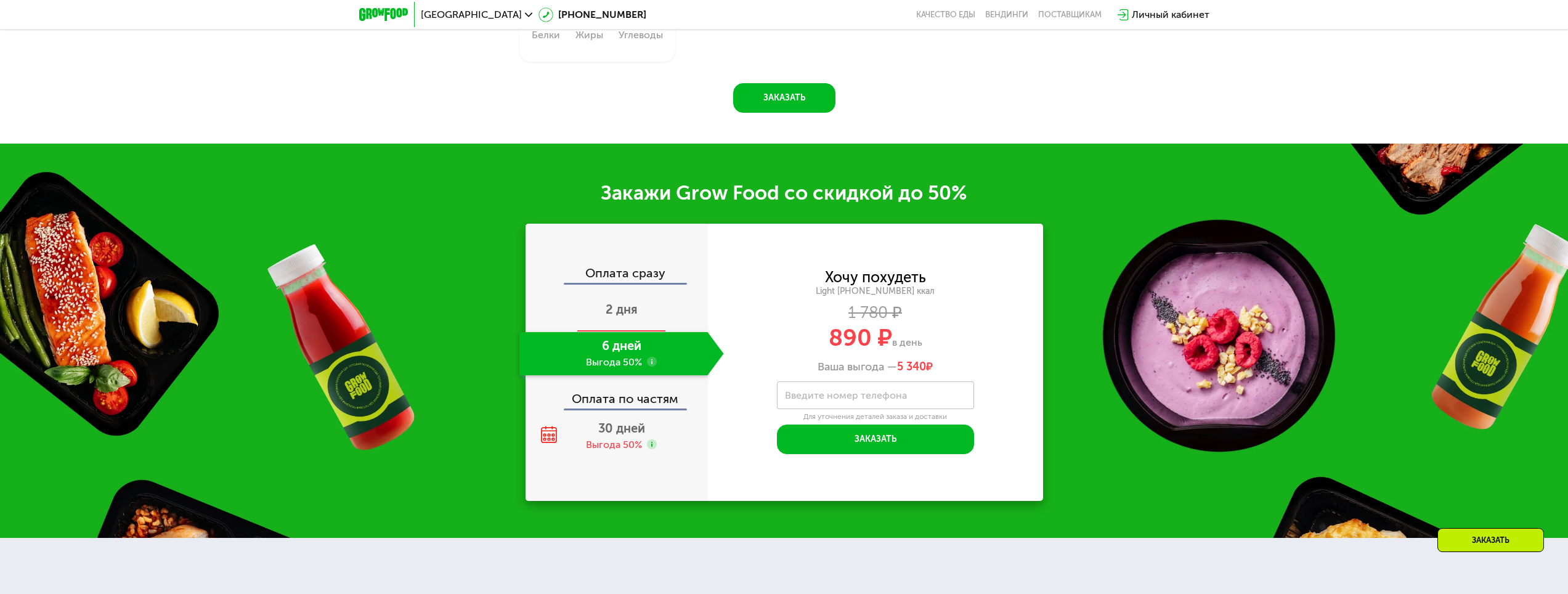
click at [616, 328] on div "2 дня" at bounding box center [621, 310] width 204 height 43
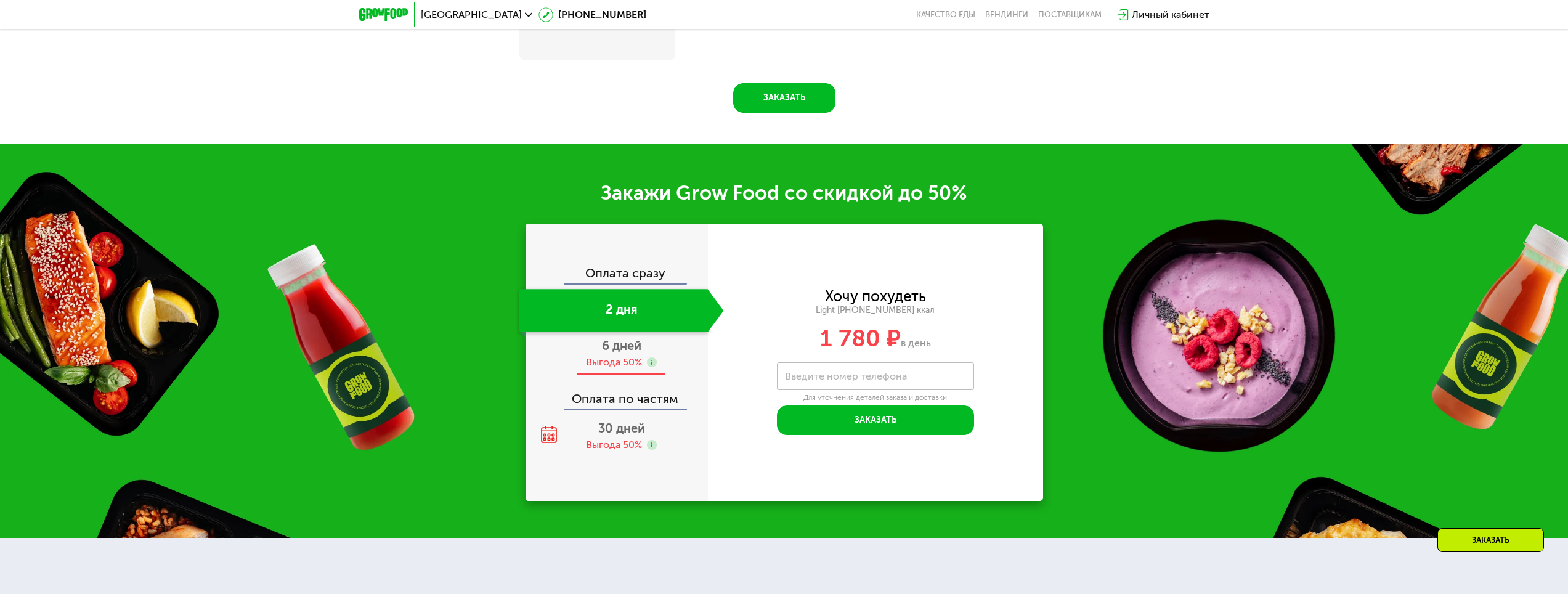
click at [606, 353] on span "6 дней" at bounding box center [622, 345] width 39 height 15
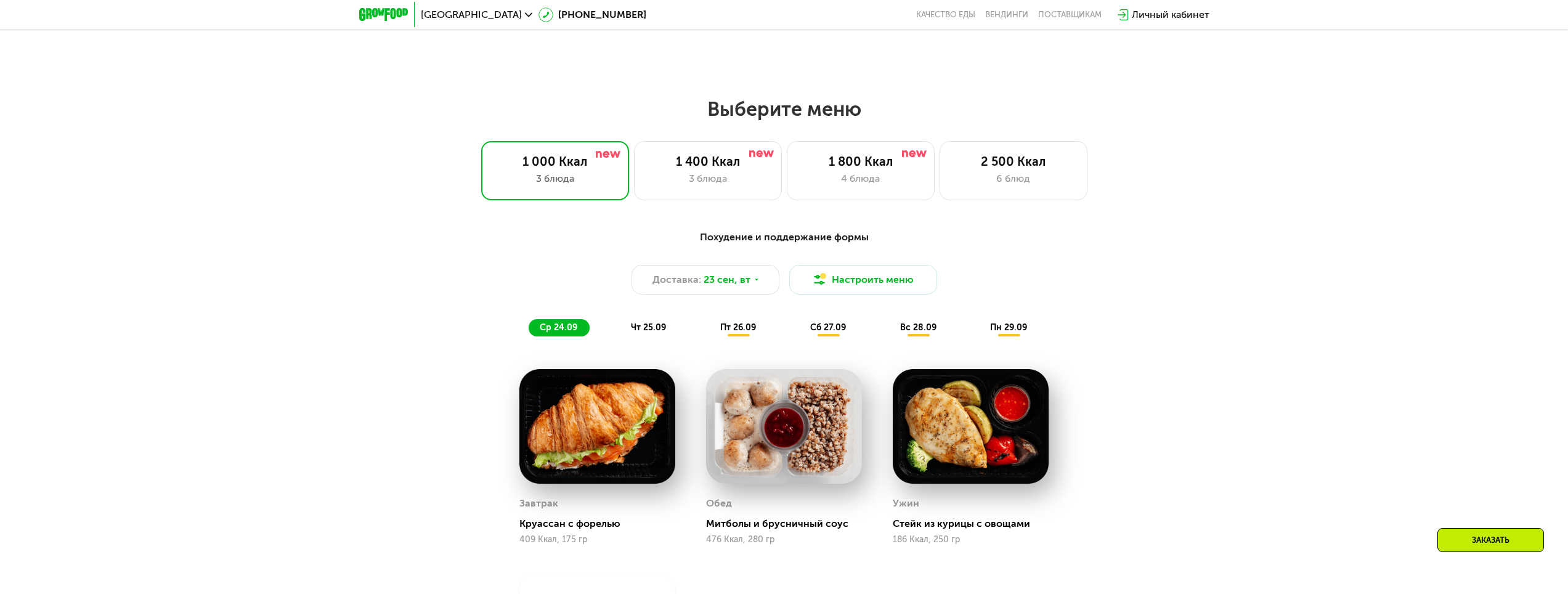
scroll to position [1277, 0]
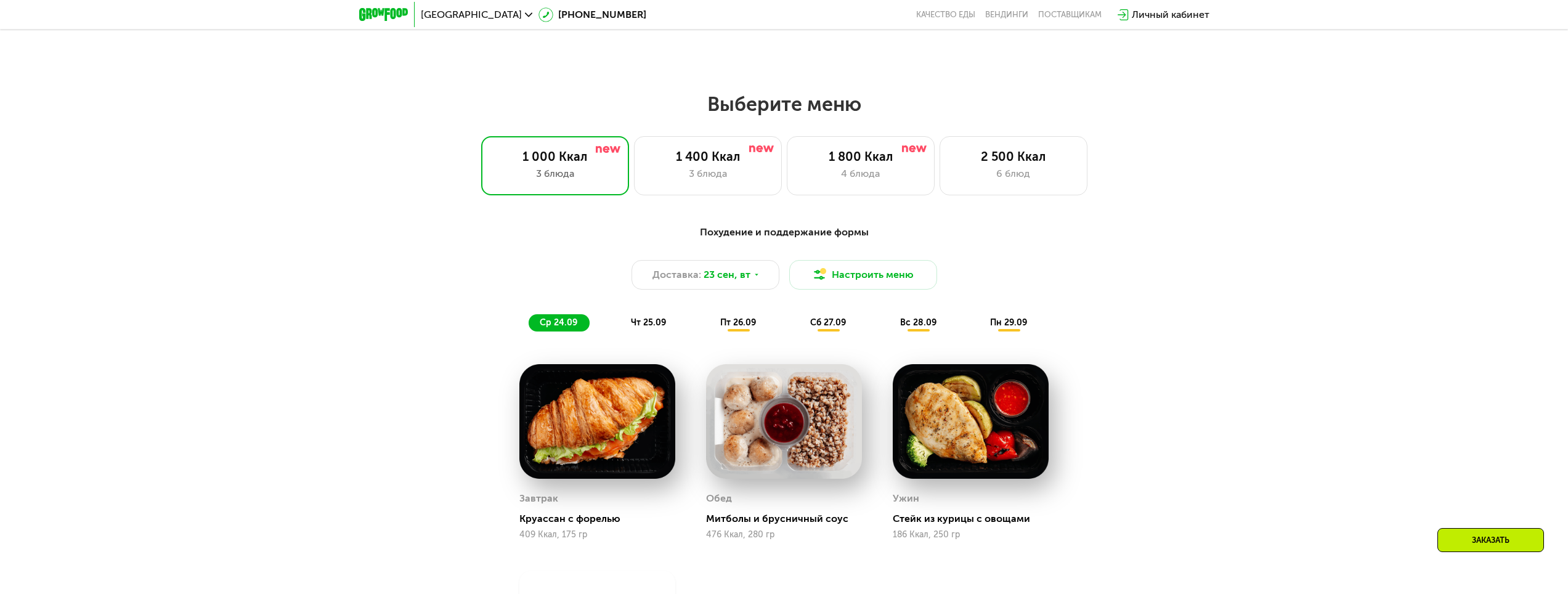
click at [653, 327] on span "чт 25.09" at bounding box center [649, 322] width 35 height 11
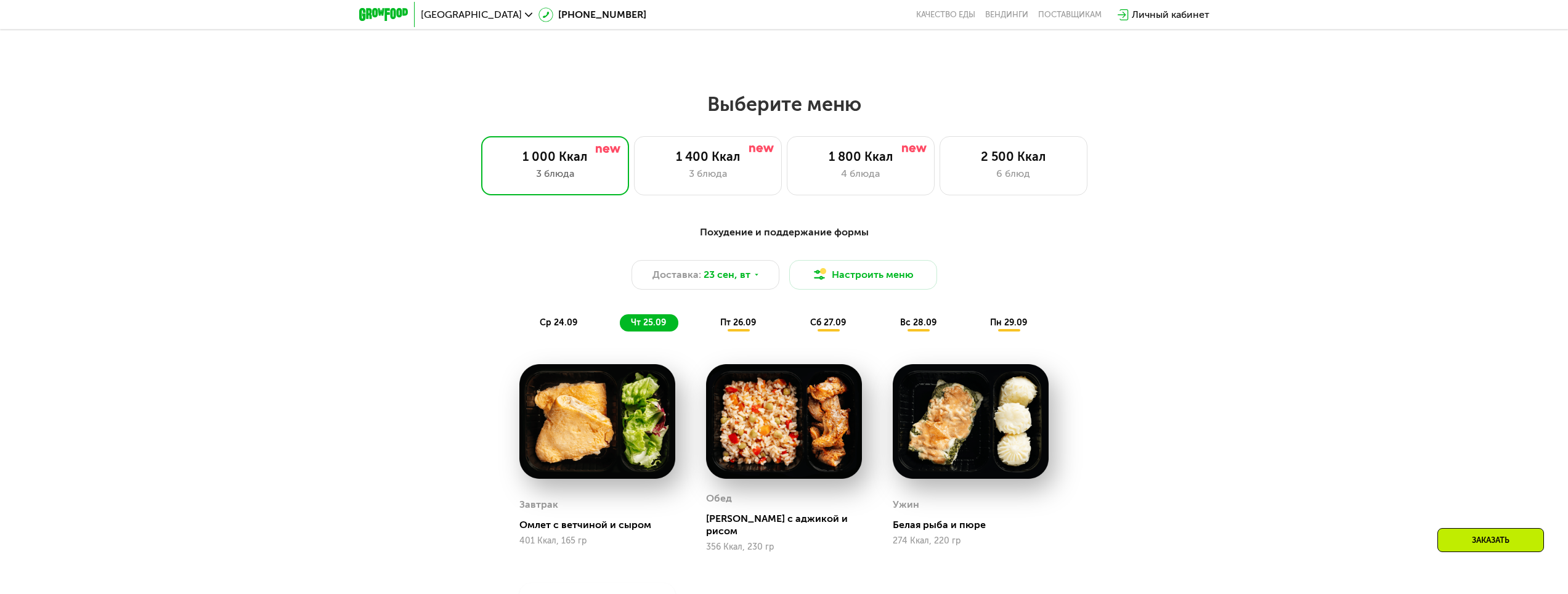
click at [745, 332] on div "пт 26.09" at bounding box center [739, 323] width 59 height 17
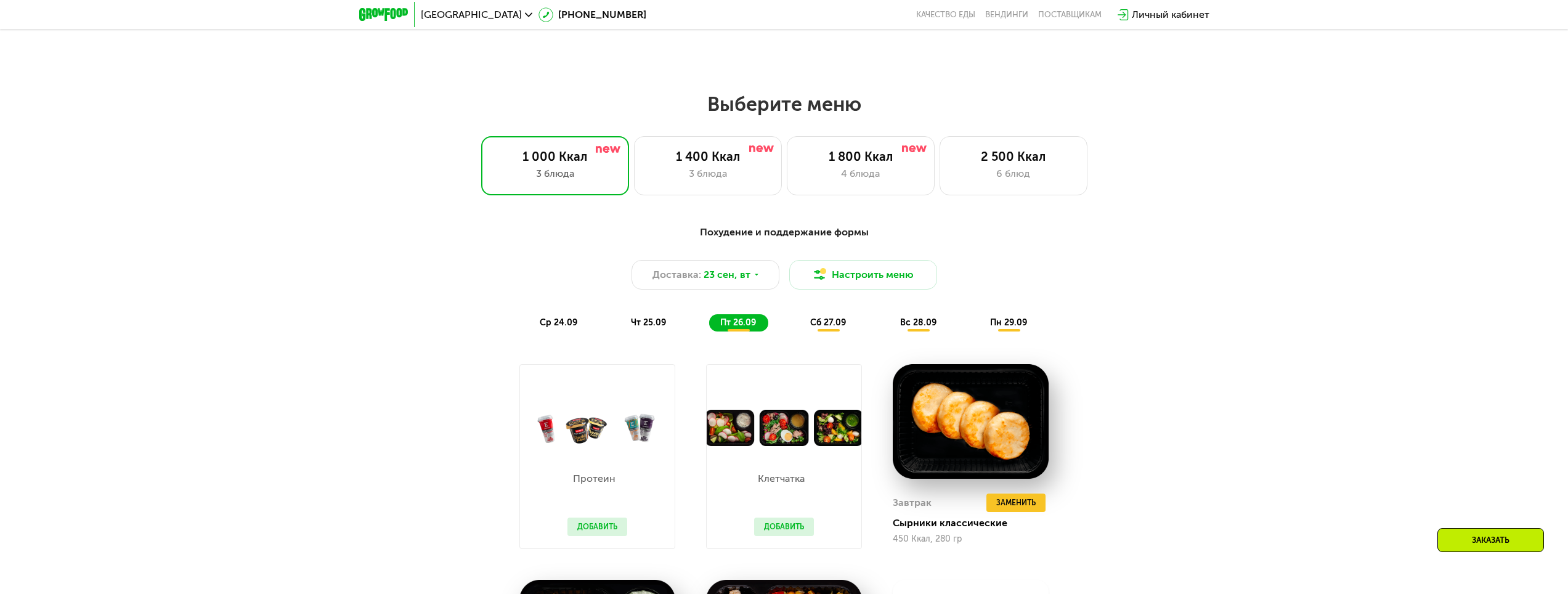
click at [643, 328] on span "чт 25.09" at bounding box center [649, 322] width 35 height 11
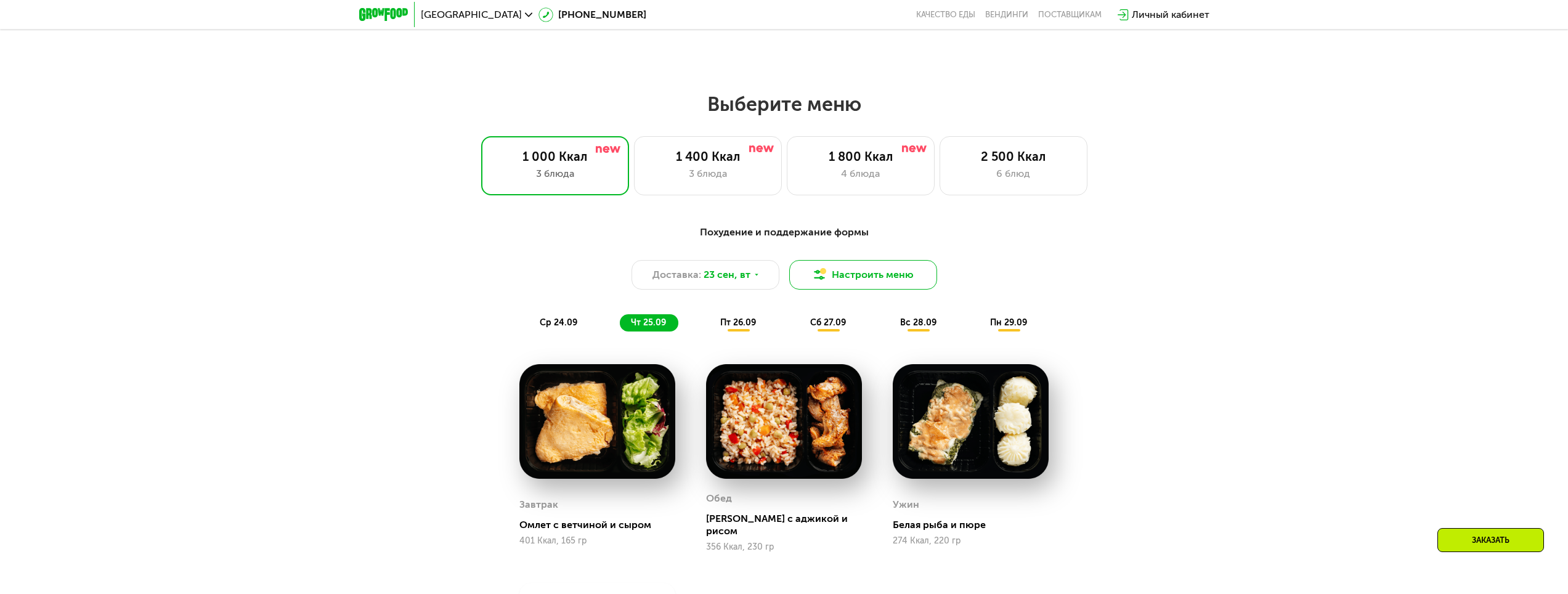
click at [859, 283] on button "Настроить меню" at bounding box center [863, 275] width 148 height 30
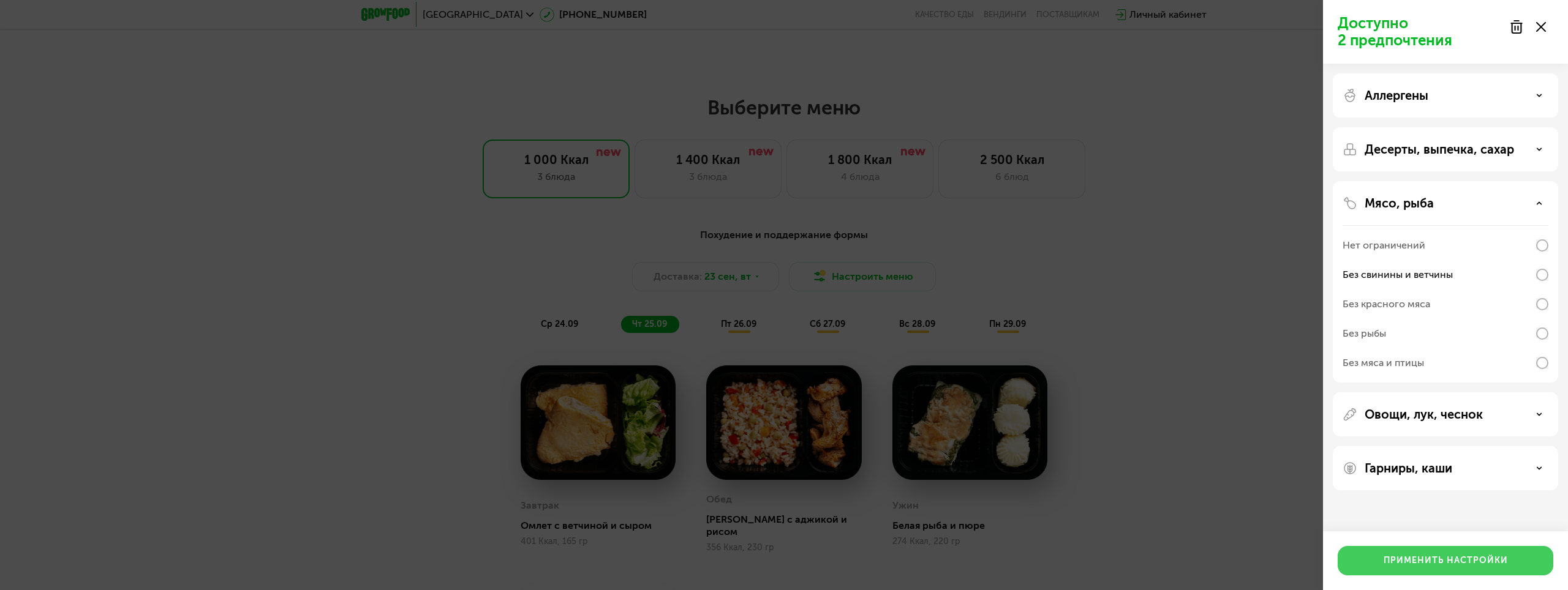
click at [1426, 550] on button "Применить настройки" at bounding box center [1445, 561] width 216 height 29
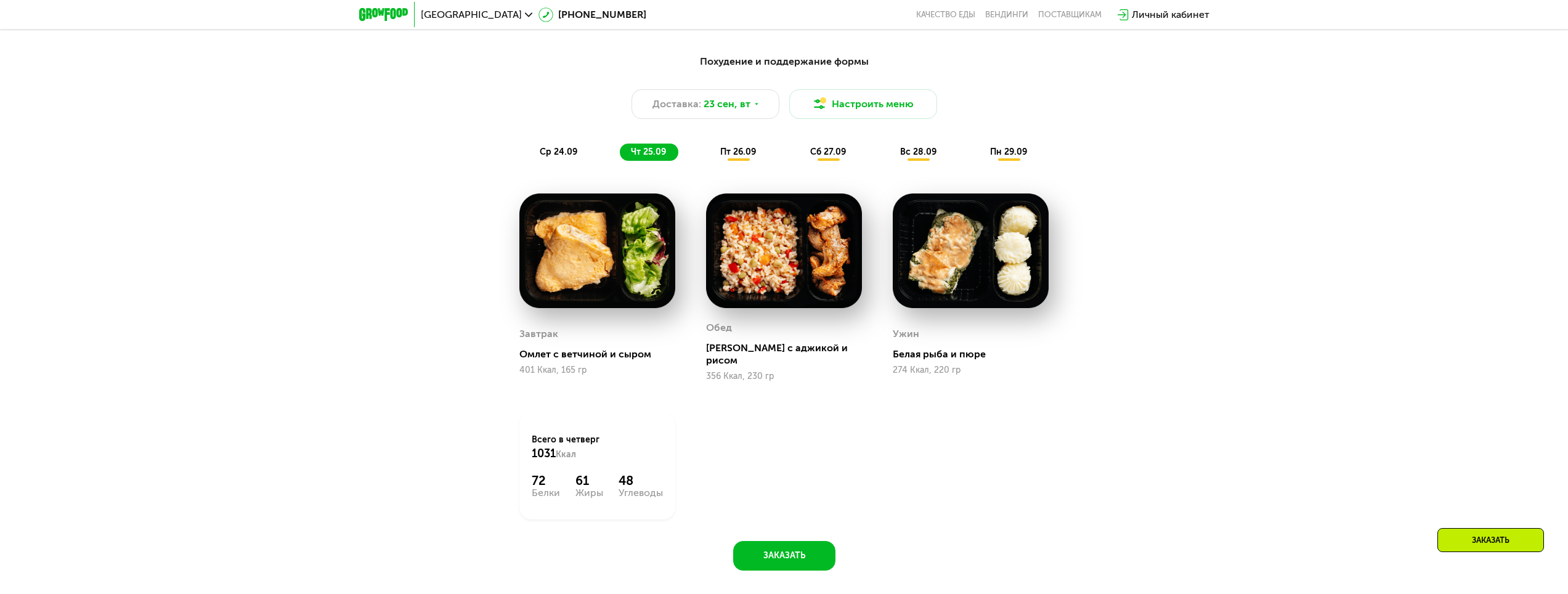
scroll to position [1463, 0]
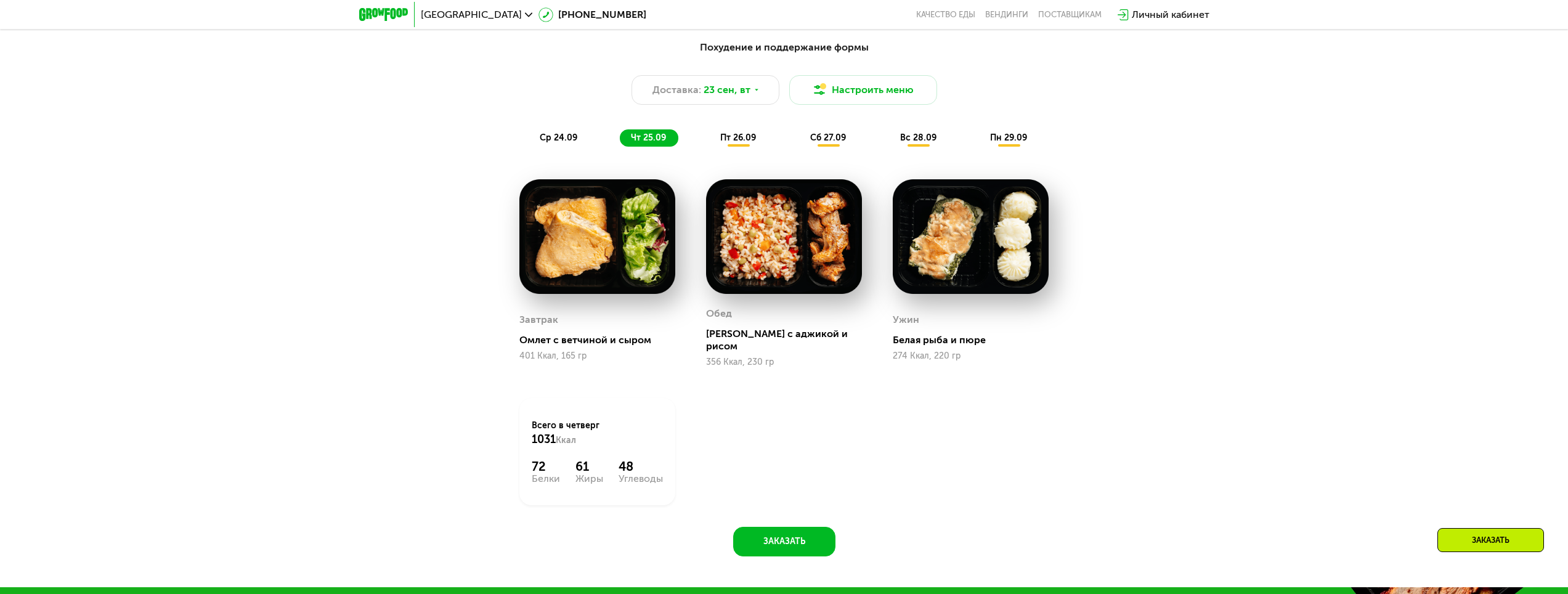
drag, startPoint x: 556, startPoint y: 350, endPoint x: 605, endPoint y: 257, distance: 105.1
click at [556, 348] on div "Завтрак Омлет с ветчиной и сыром 401 Ккал, 165 гр" at bounding box center [597, 335] width 156 height 63
click at [605, 257] on img at bounding box center [597, 237] width 156 height 115
click at [680, 354] on div "Завтрак Омлет с ветчиной и сыром 401 Ккал, 165 гр" at bounding box center [597, 273] width 187 height 219
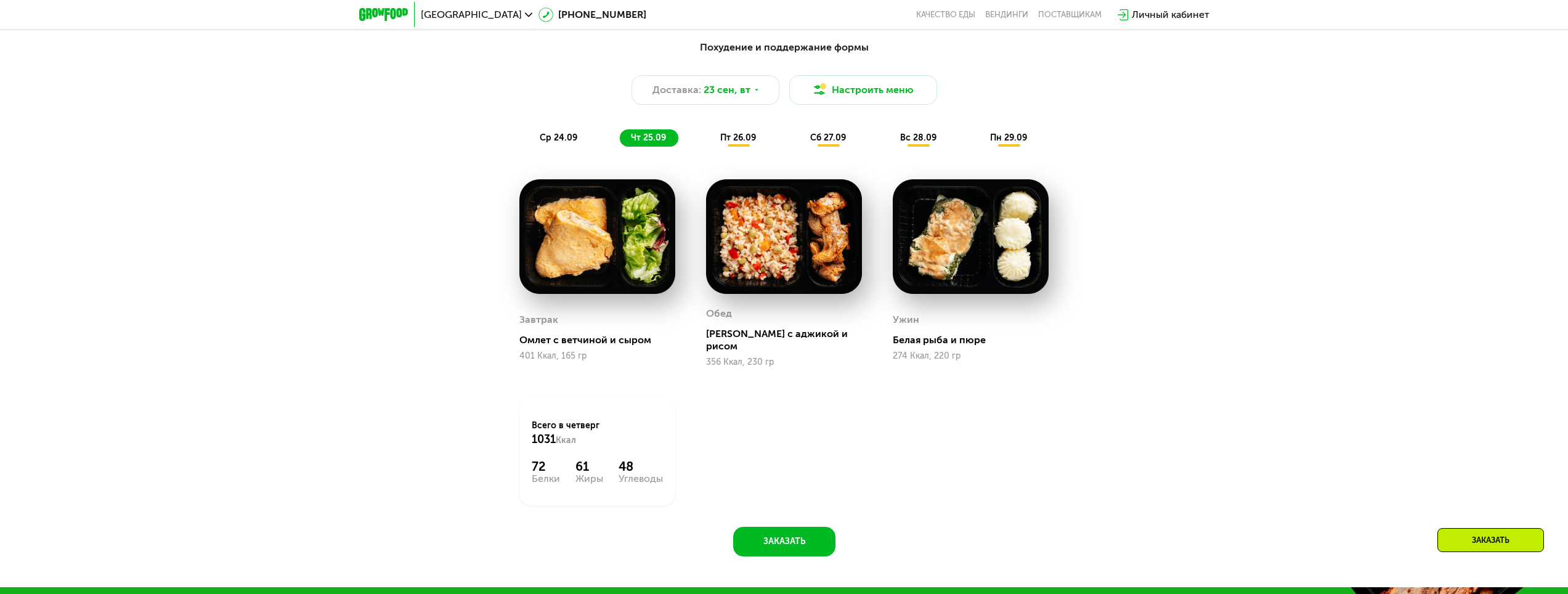
click at [735, 143] on span "пт 26.09" at bounding box center [738, 137] width 36 height 11
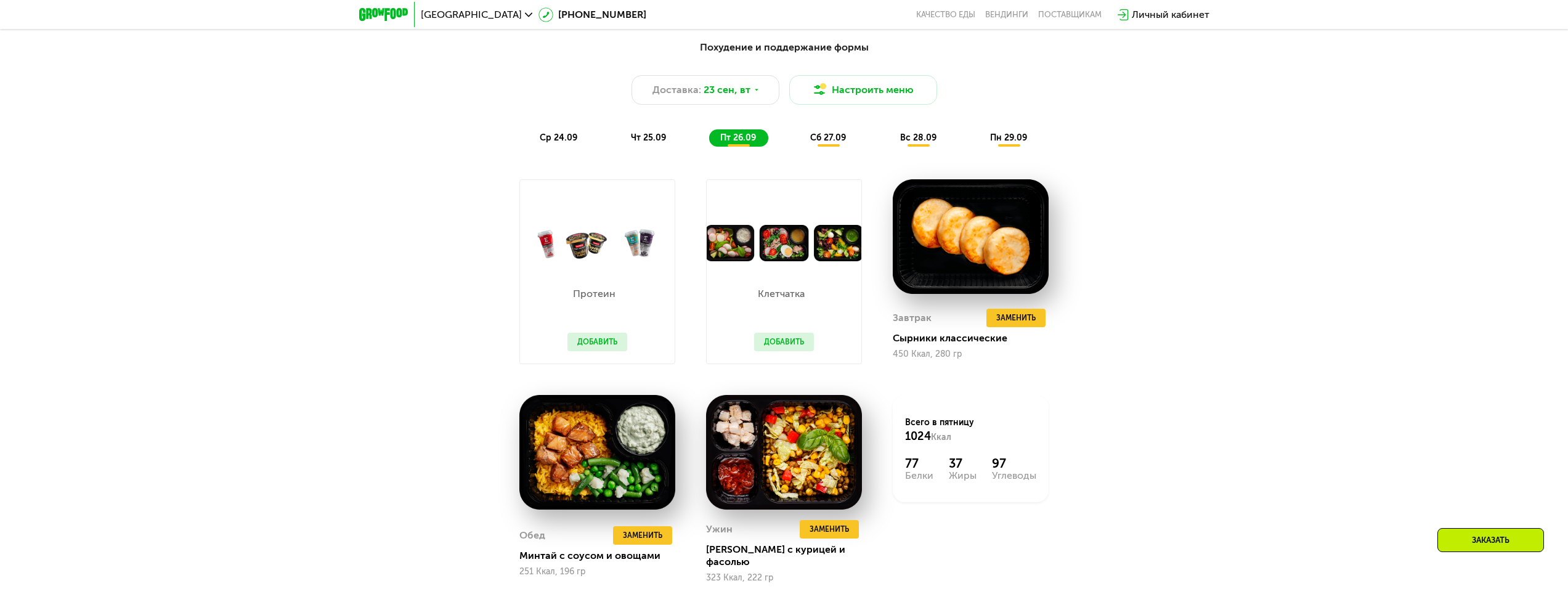
click at [817, 143] on span "сб 27.09" at bounding box center [828, 137] width 36 height 11
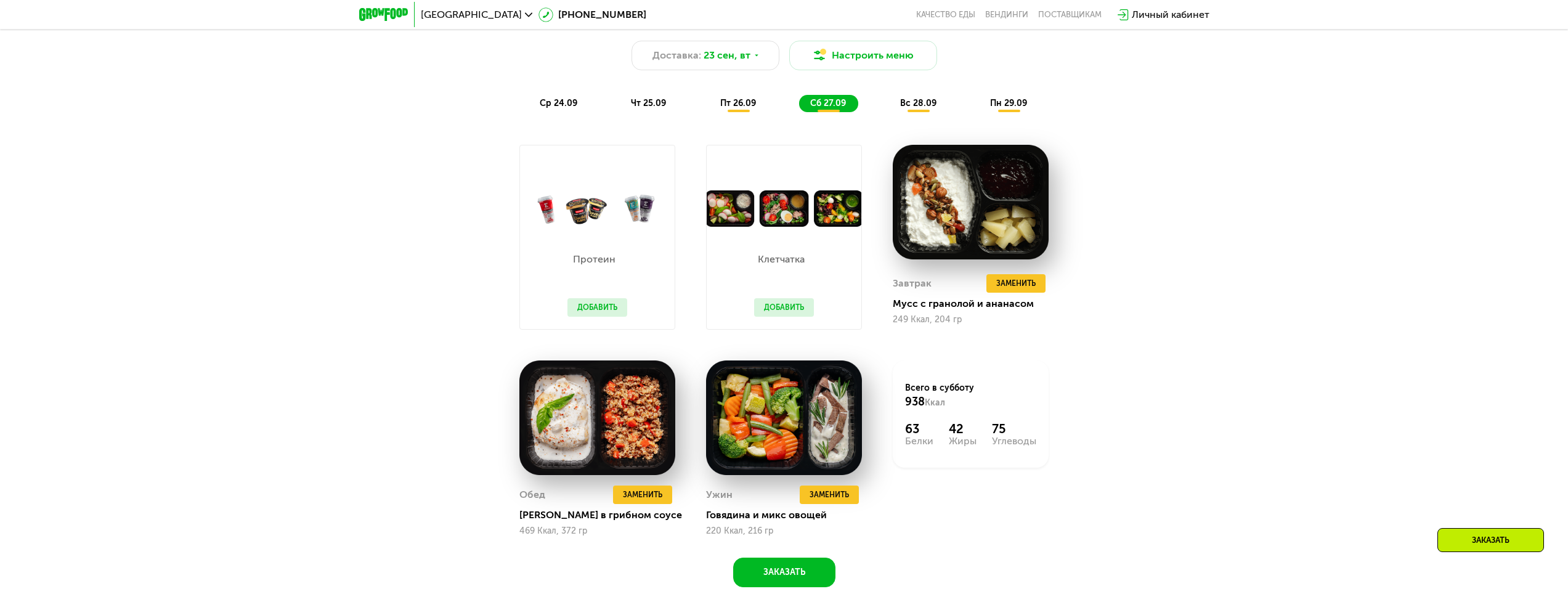
scroll to position [1216, 0]
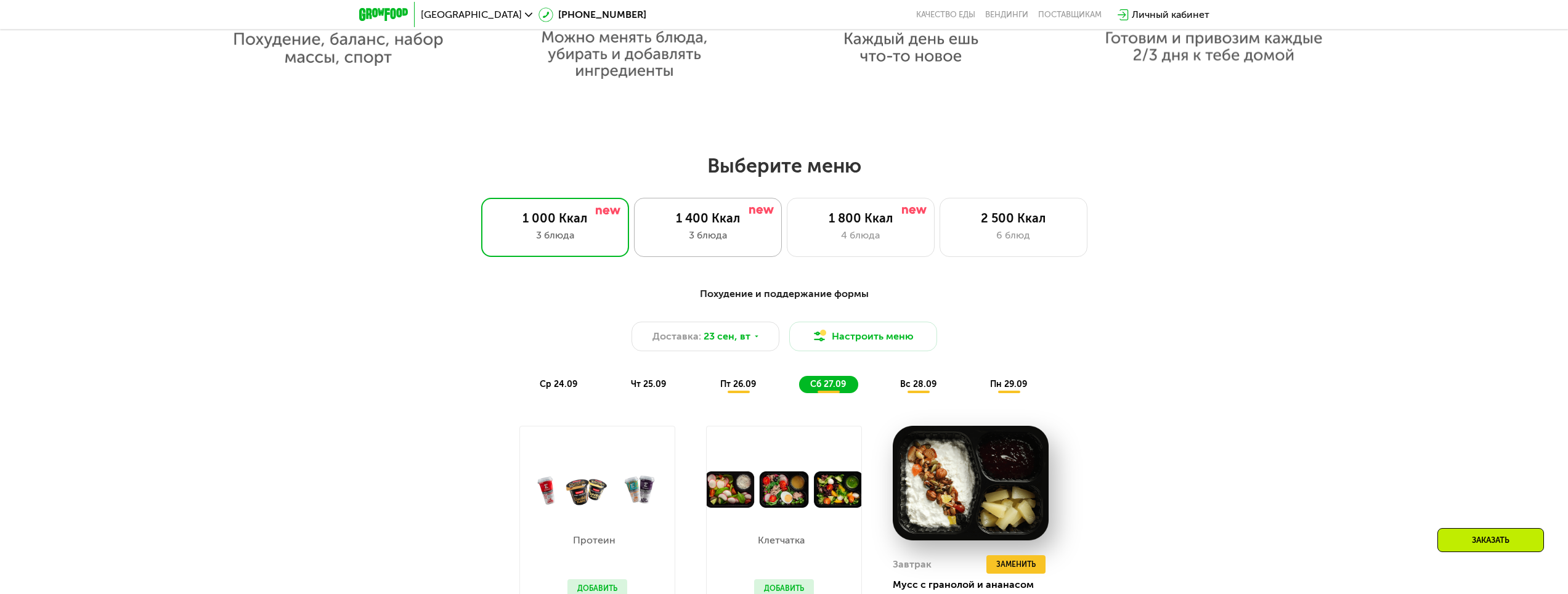
click at [689, 239] on div "3 блюда" at bounding box center [707, 235] width 122 height 15
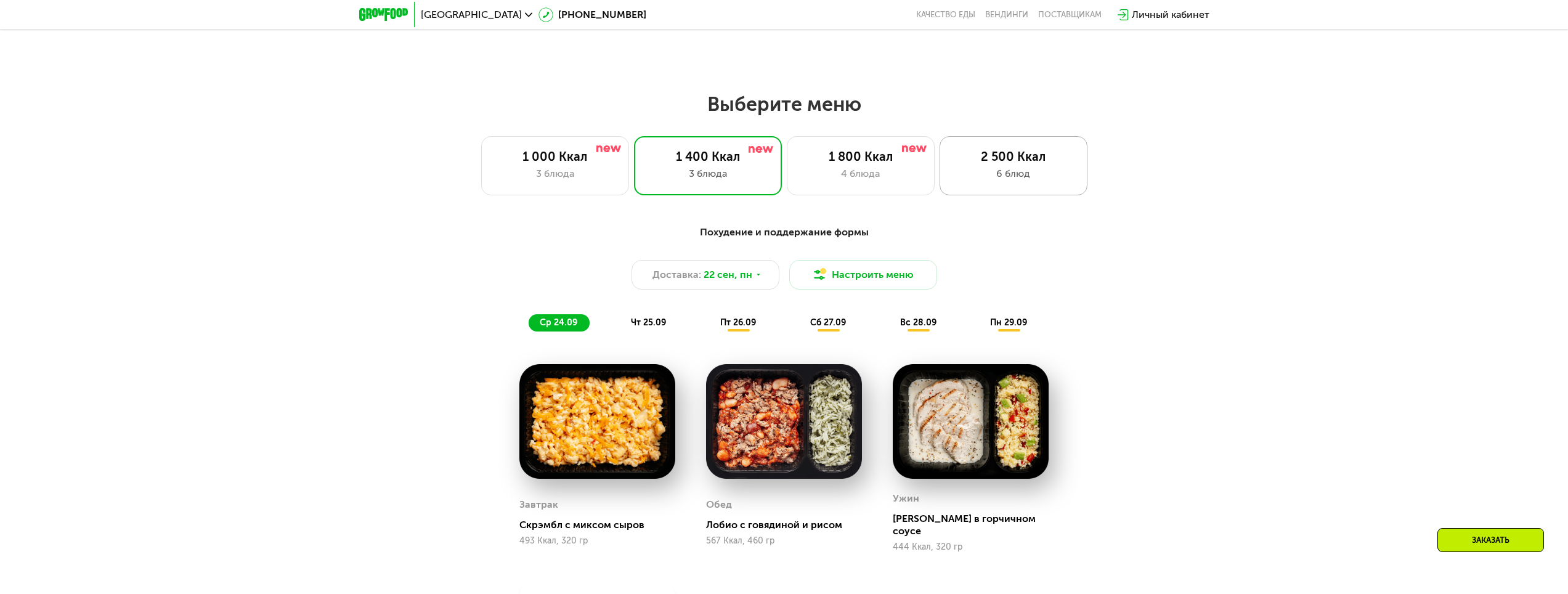
click at [985, 175] on div "6 блюд" at bounding box center [1013, 173] width 122 height 15
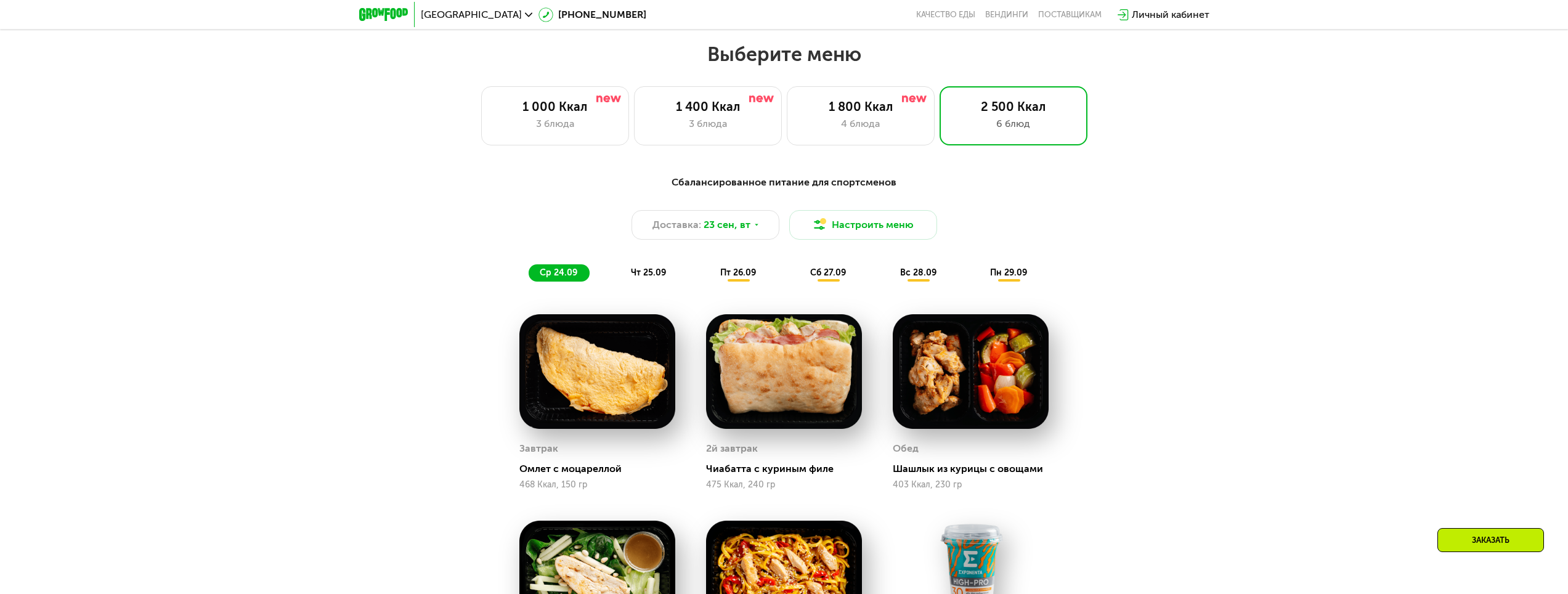
scroll to position [1325, 0]
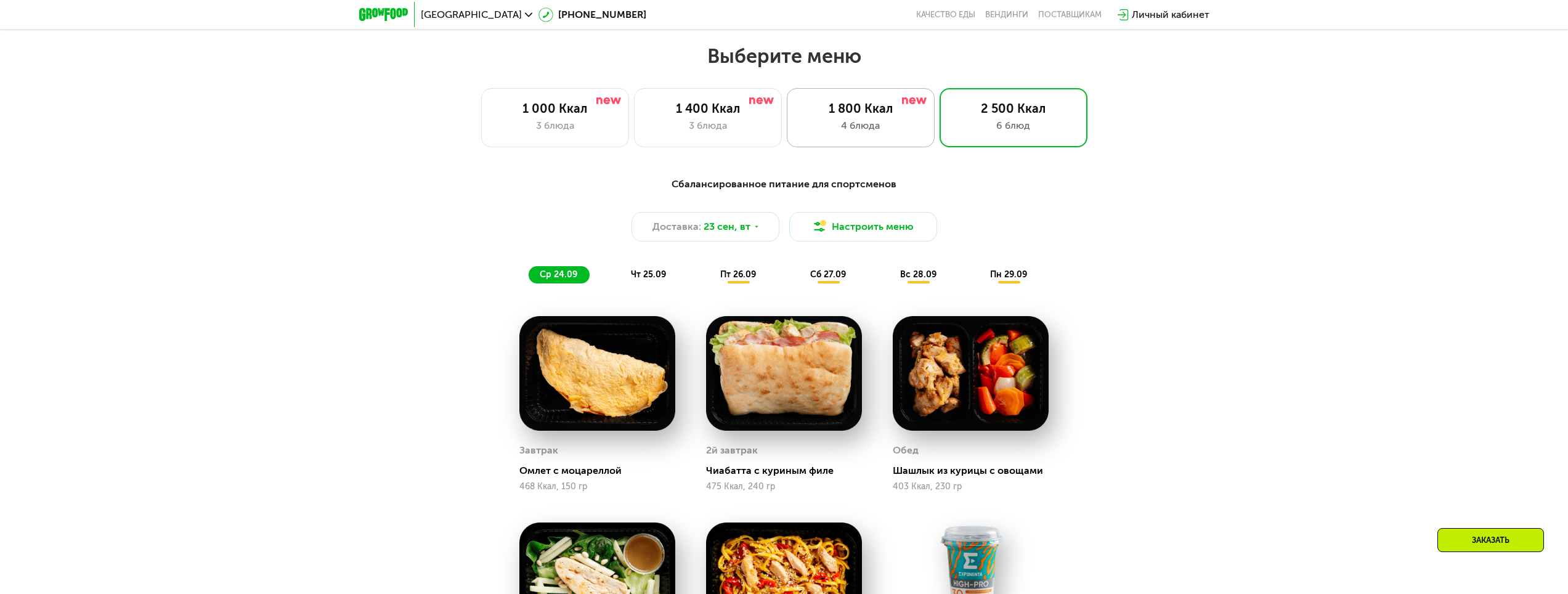
click at [864, 125] on div "4 блюда" at bounding box center [860, 125] width 122 height 15
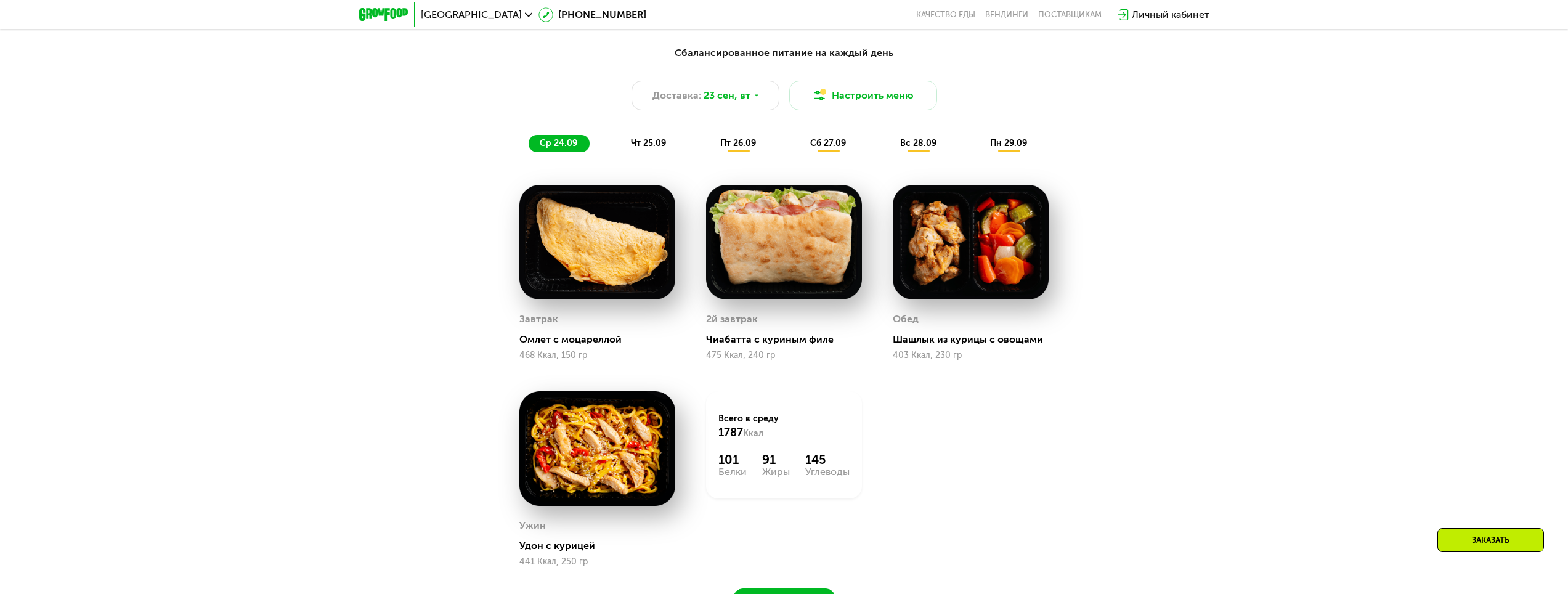
scroll to position [1454, 0]
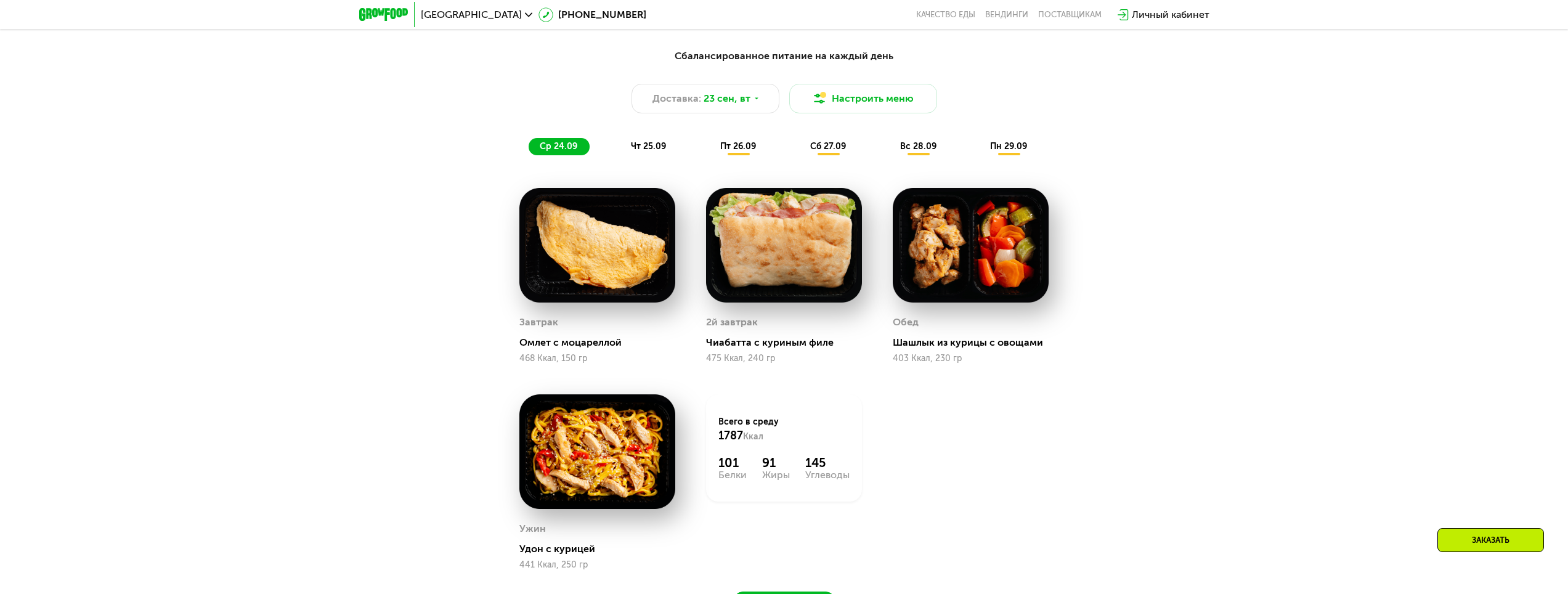
drag, startPoint x: 771, startPoint y: 151, endPoint x: 758, endPoint y: 153, distance: 13.2
click at [770, 151] on div "ср 24.09 чт 25.09 пт 26.09 сб 27.09 вс 28.09 пн 29.09" at bounding box center [784, 147] width 511 height 17
click at [650, 148] on span "чт 25.09" at bounding box center [649, 146] width 35 height 11
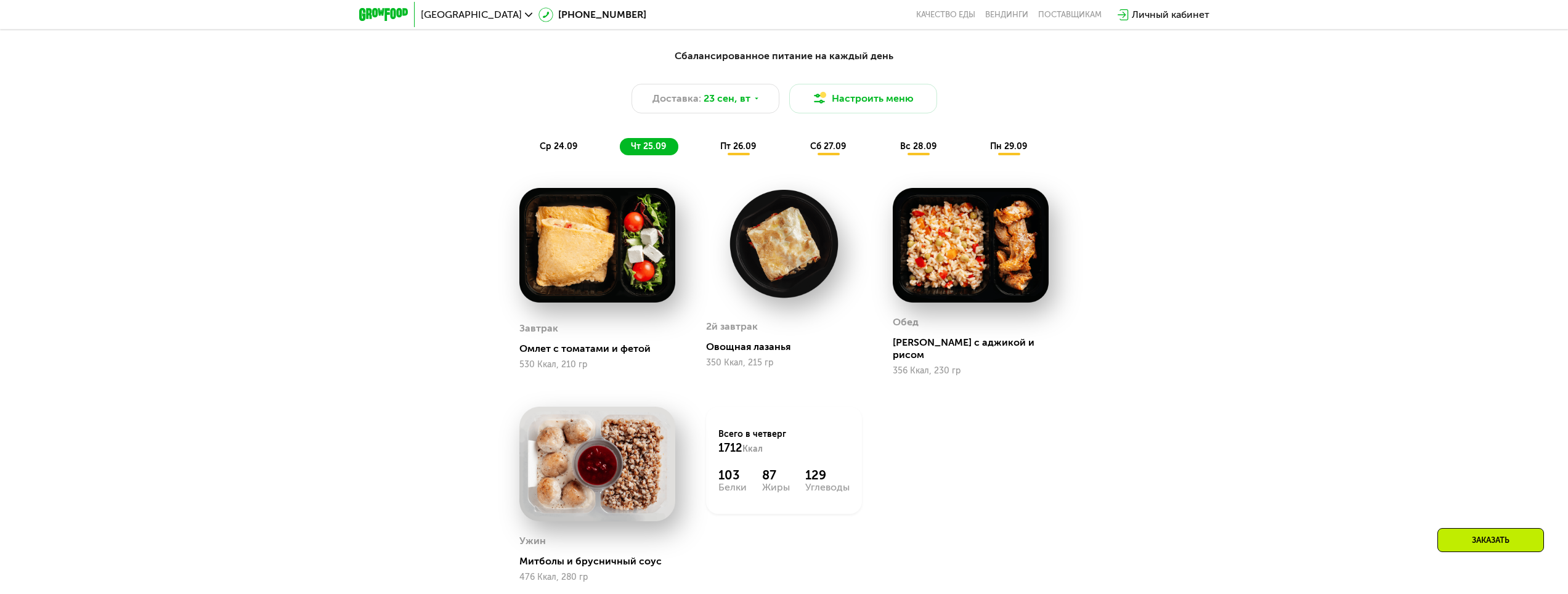
click at [564, 149] on span "ср 24.09" at bounding box center [558, 146] width 37 height 11
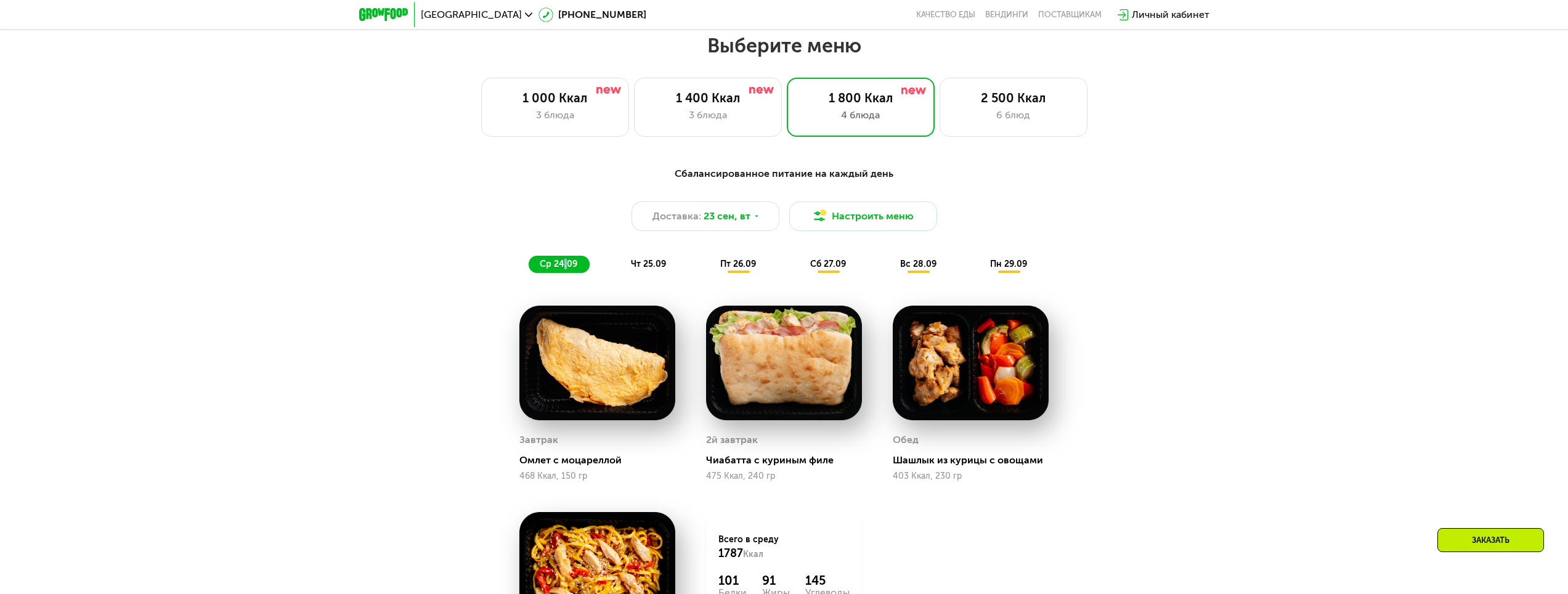
scroll to position [1330, 0]
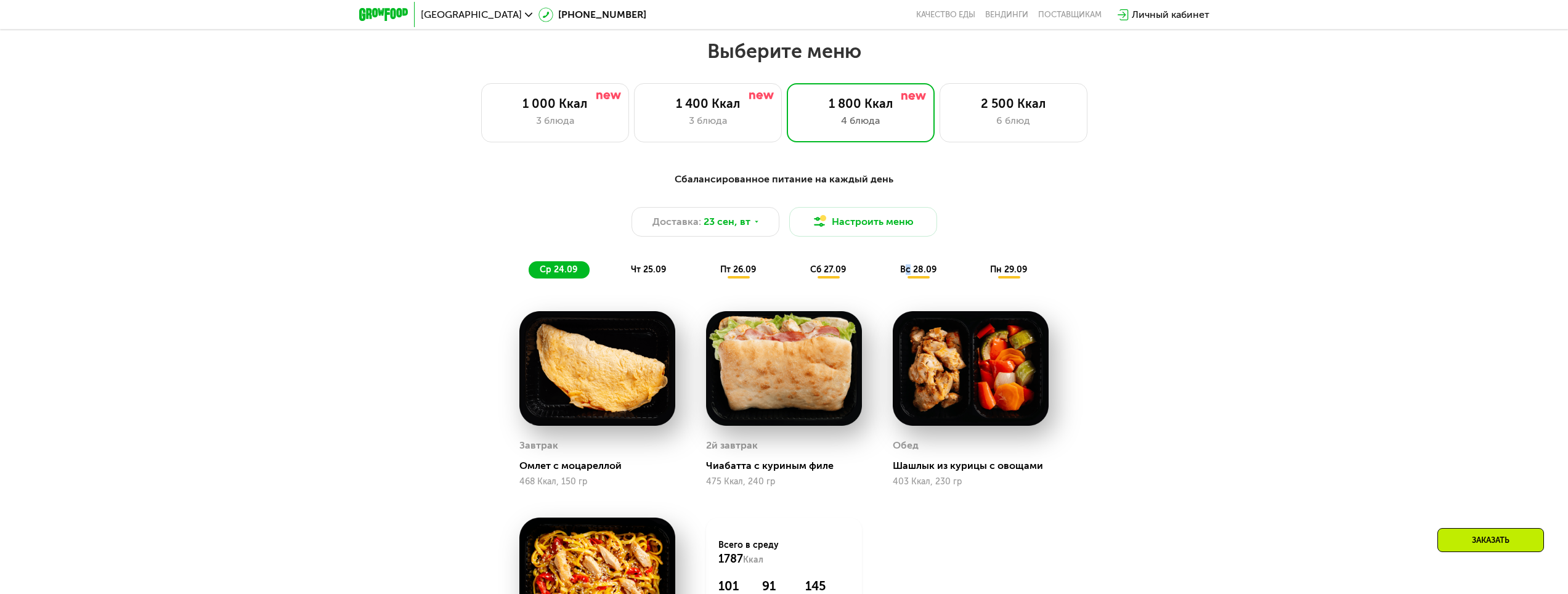
click at [909, 268] on div "вс 28.09" at bounding box center [919, 270] width 60 height 17
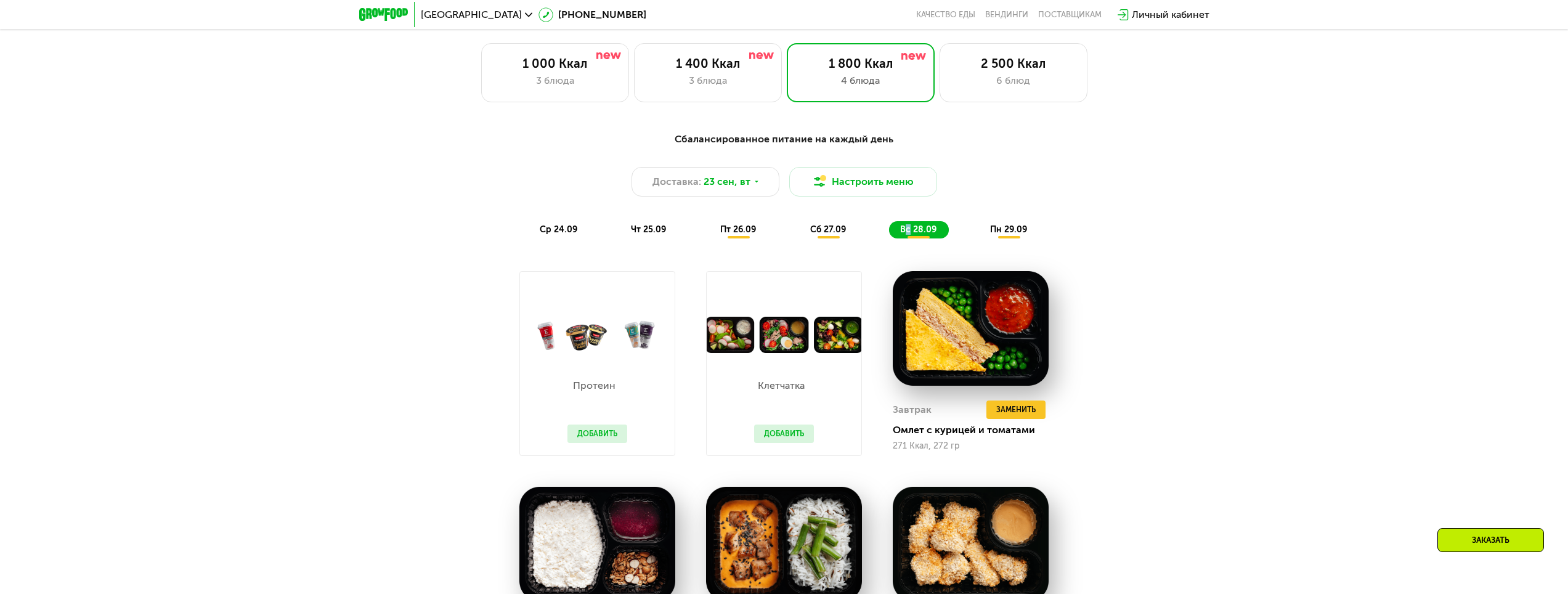
scroll to position [1454, 0]
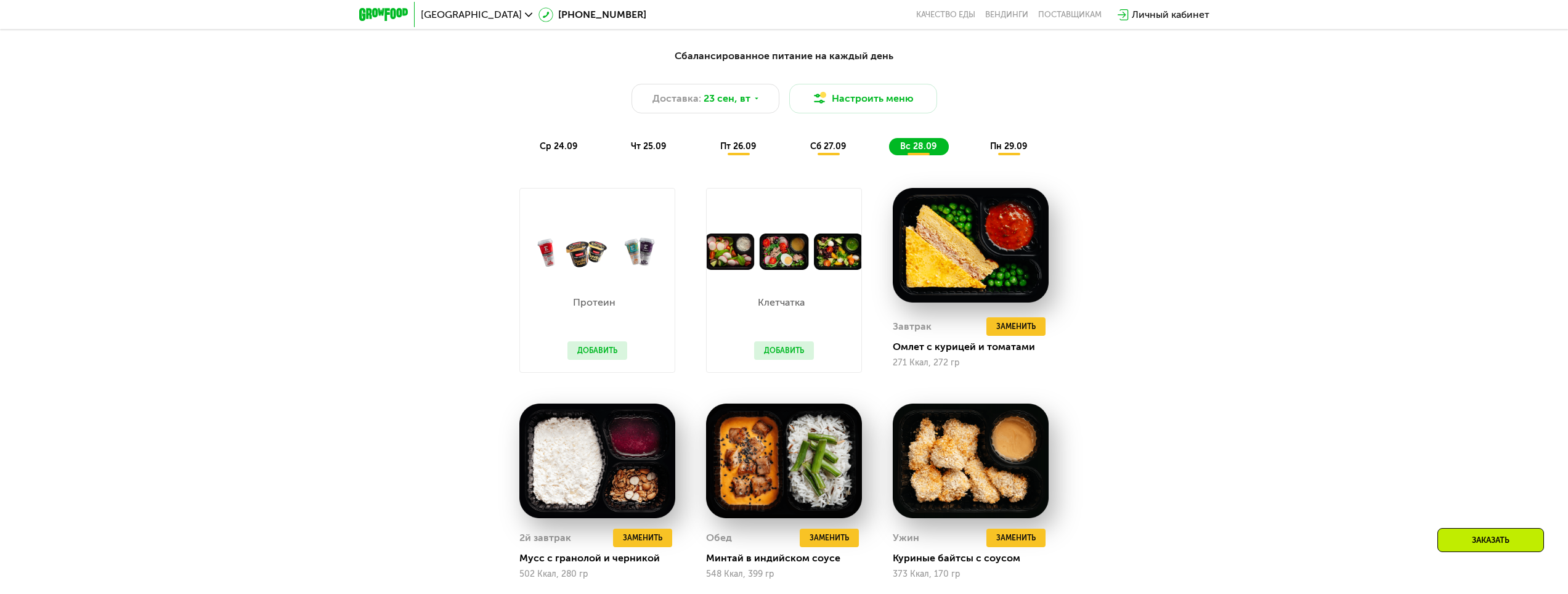
click at [1035, 160] on div "Сбалансированное питание на каждый день Доставка: [DATE] [GEOGRAPHIC_DATA] меню…" at bounding box center [784, 102] width 745 height 121
click at [997, 151] on span "пн 29.09" at bounding box center [1009, 146] width 37 height 11
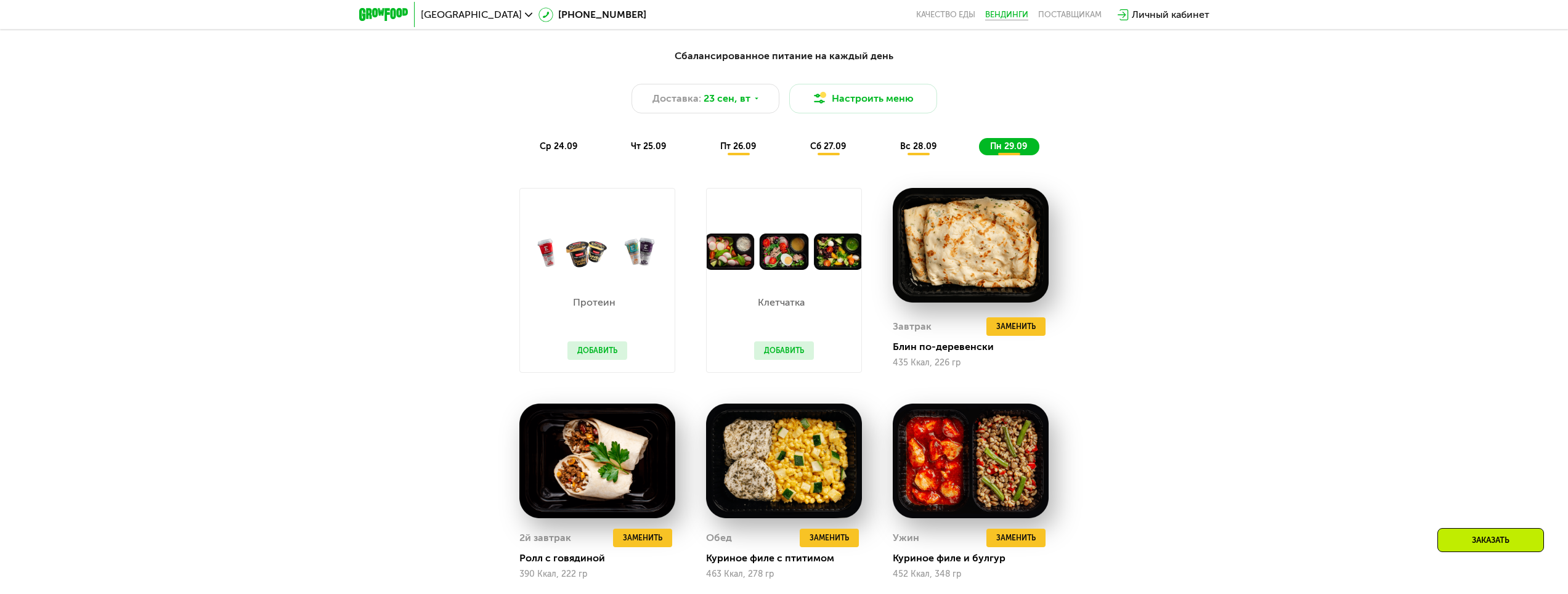
click at [1000, 19] on link "Вендинги" at bounding box center [1007, 15] width 43 height 10
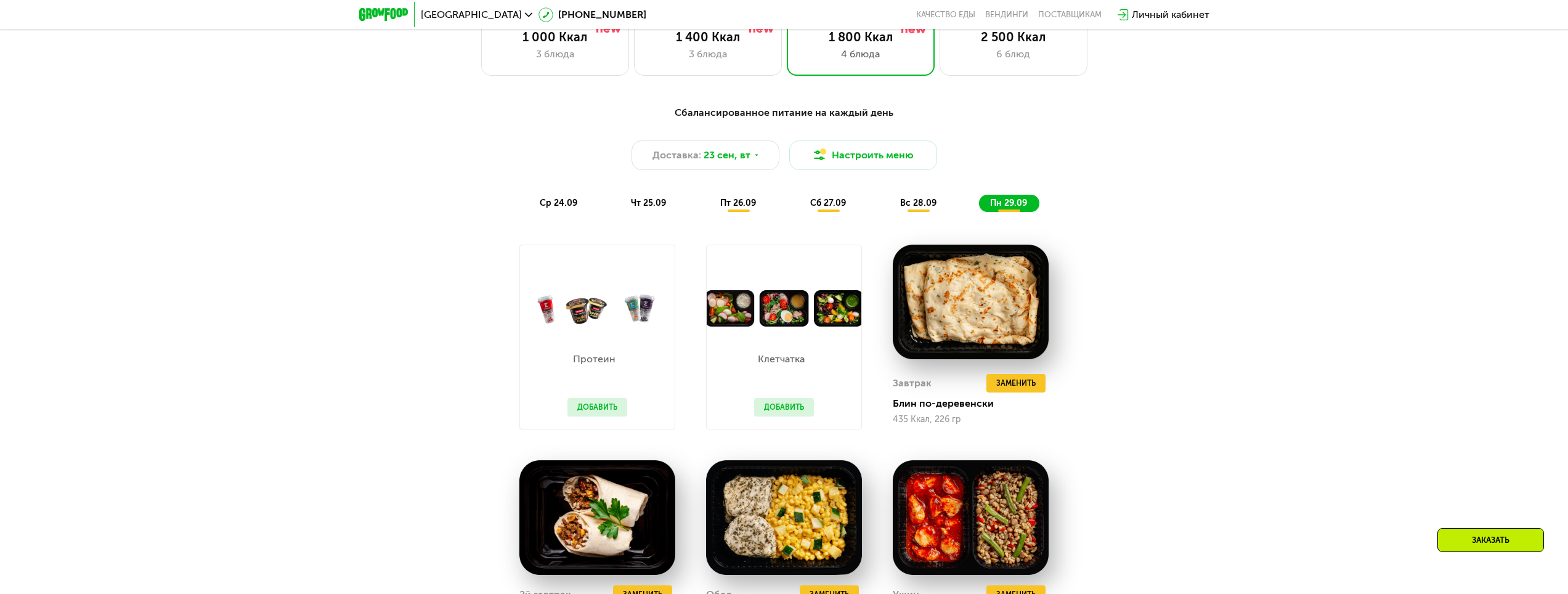
scroll to position [1392, 0]
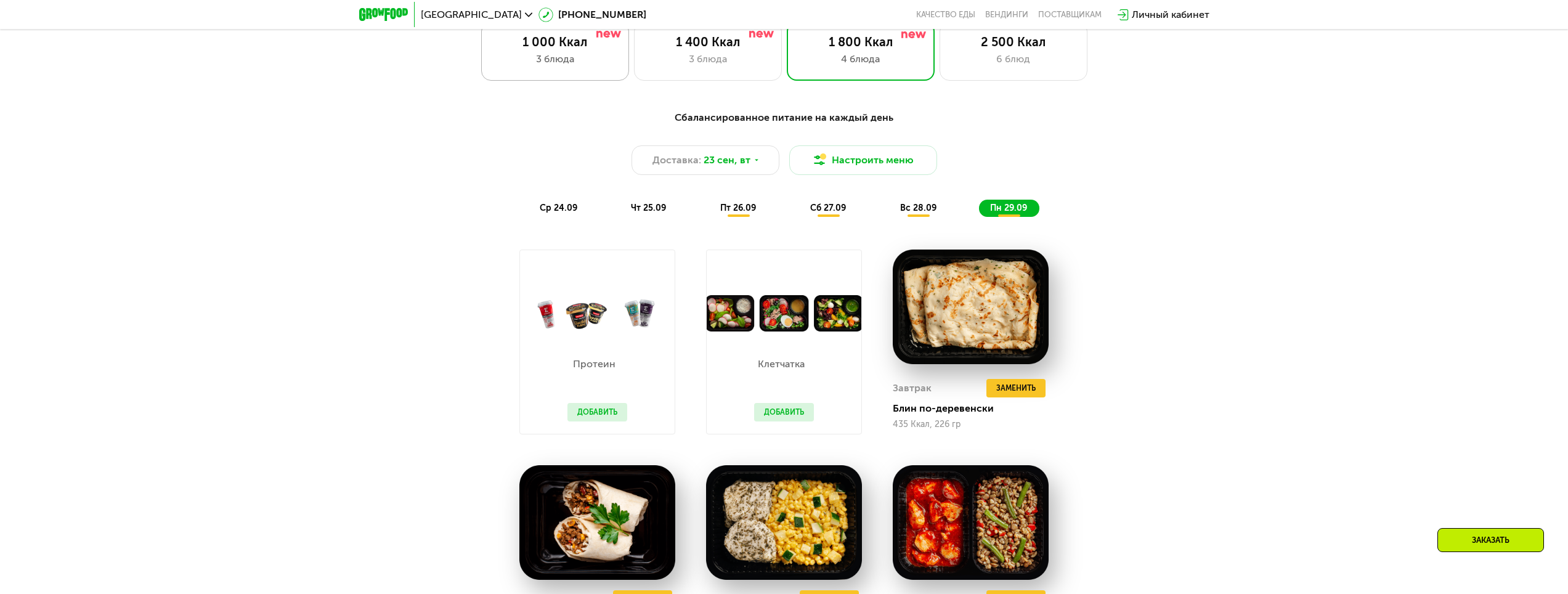
click at [561, 57] on div "3 блюда" at bounding box center [555, 58] width 122 height 15
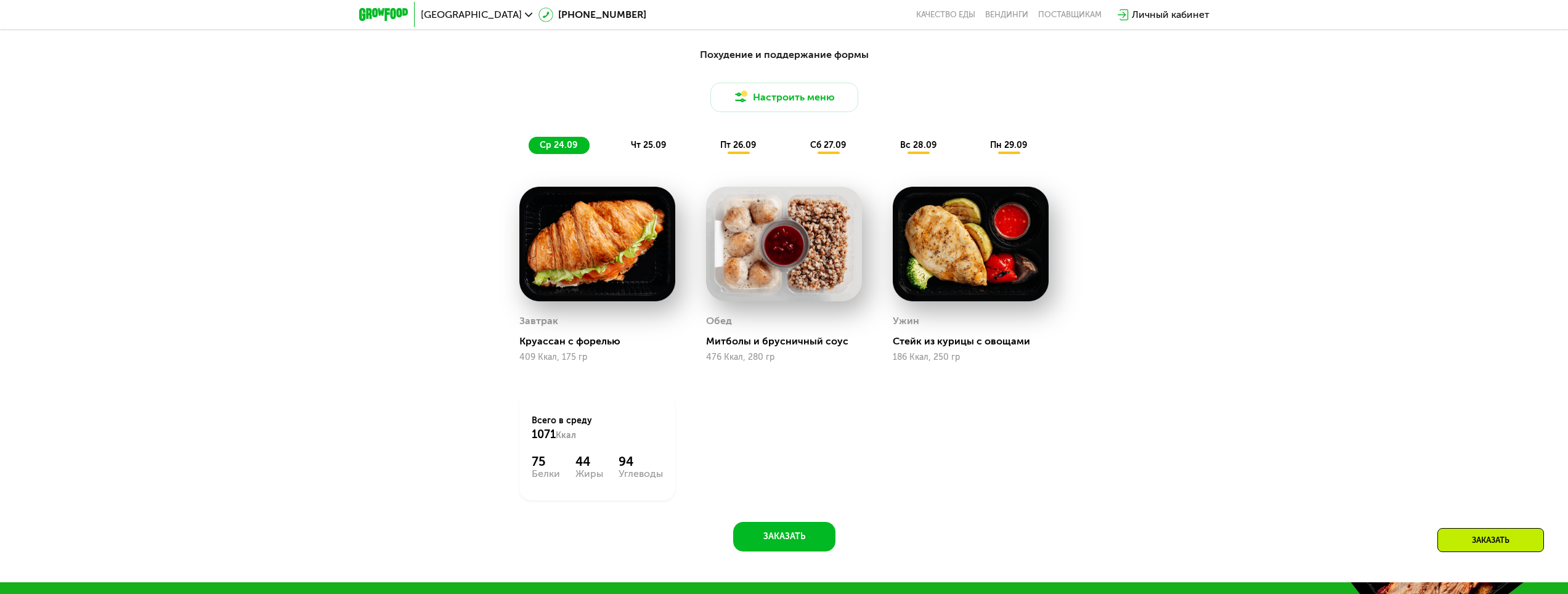
scroll to position [1454, 0]
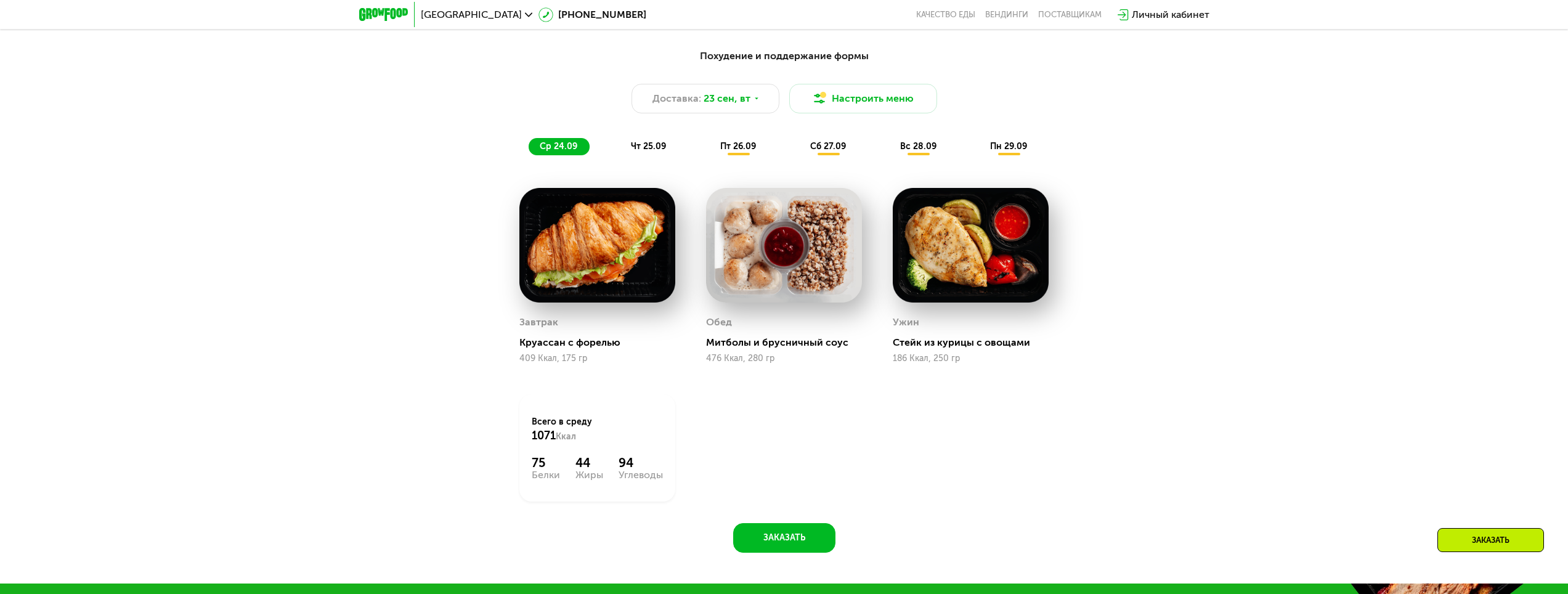
click at [730, 147] on span "пт 26.09" at bounding box center [738, 146] width 36 height 11
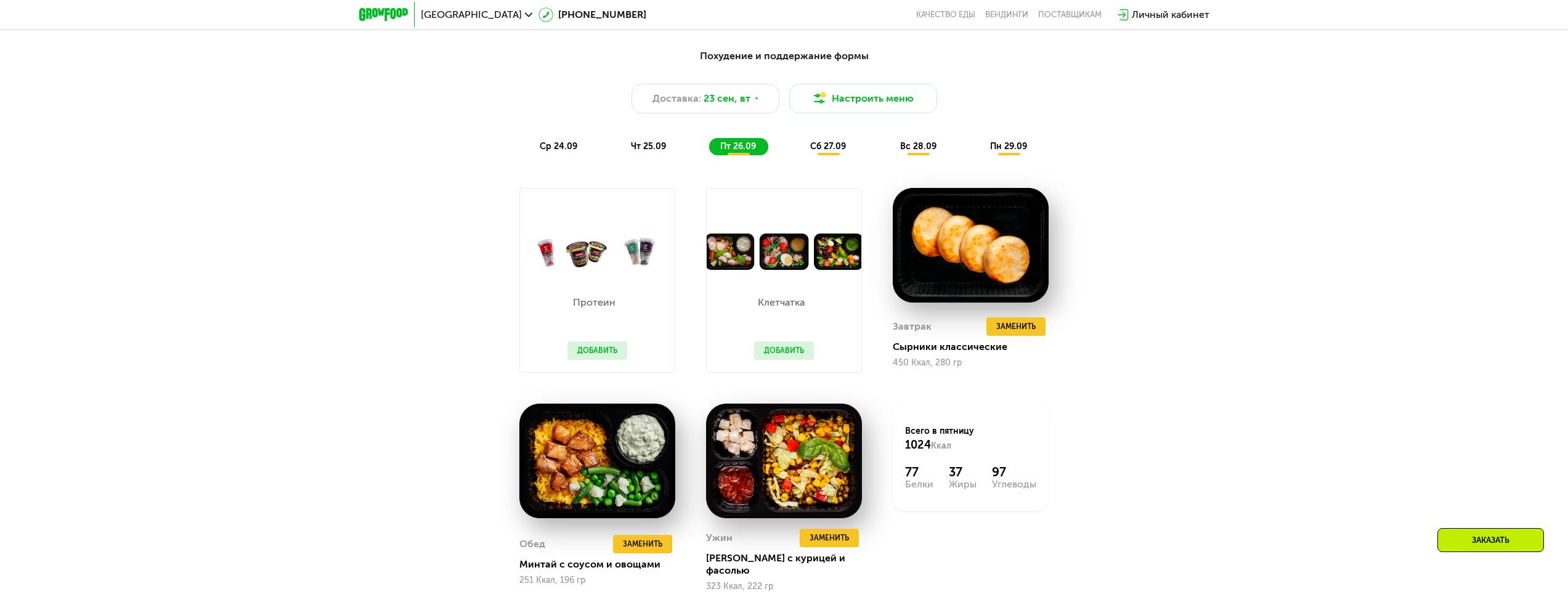
click at [654, 142] on div "чт 25.09" at bounding box center [649, 147] width 58 height 17
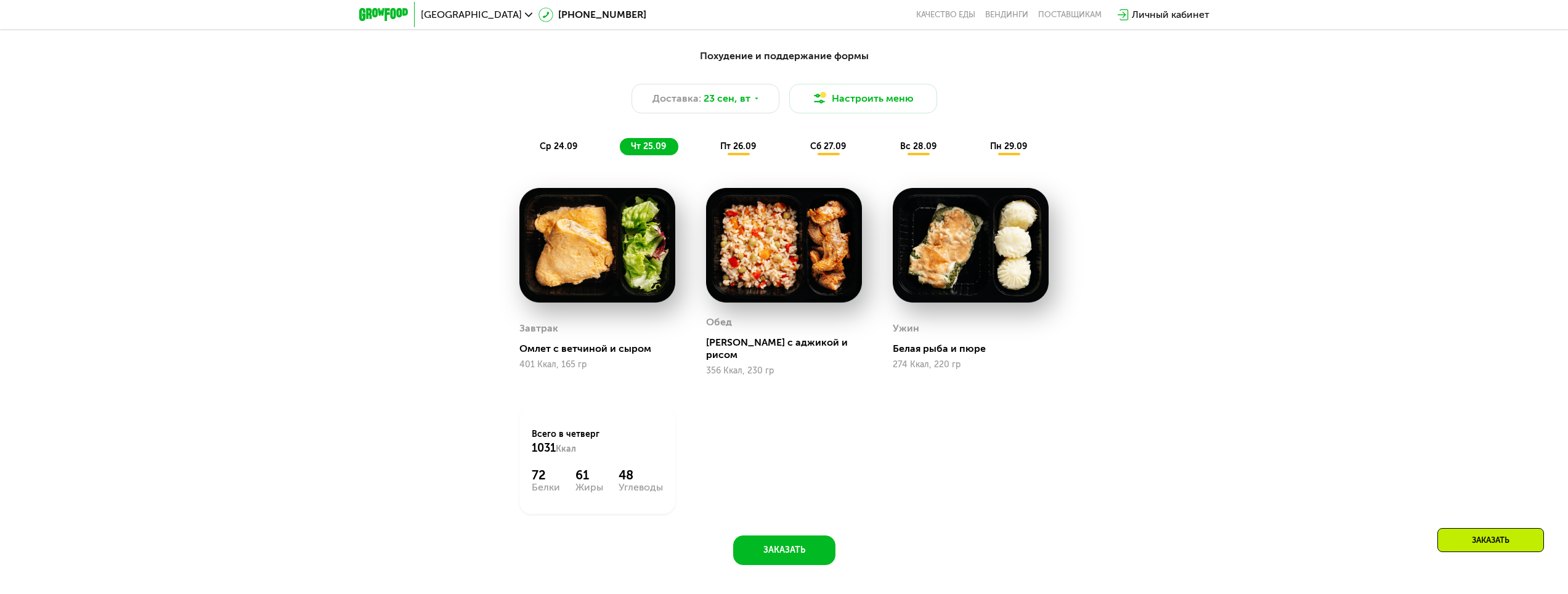
click at [874, 150] on div "ср 24.09 чт 25.09 пт 26.09 сб 27.09 вс 28.09 пн 29.09" at bounding box center [784, 147] width 511 height 17
click at [919, 151] on span "вс 28.09" at bounding box center [919, 146] width 37 height 11
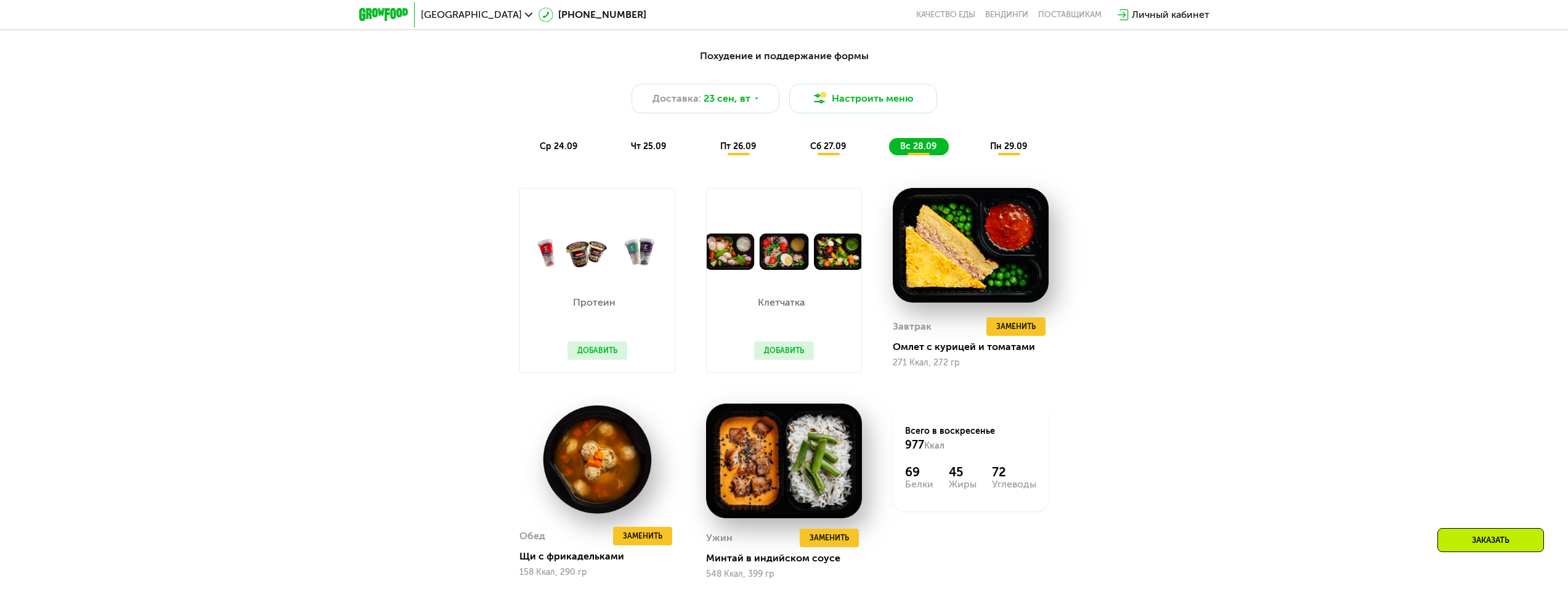
click at [755, 155] on div "пт 26.09" at bounding box center [739, 147] width 59 height 17
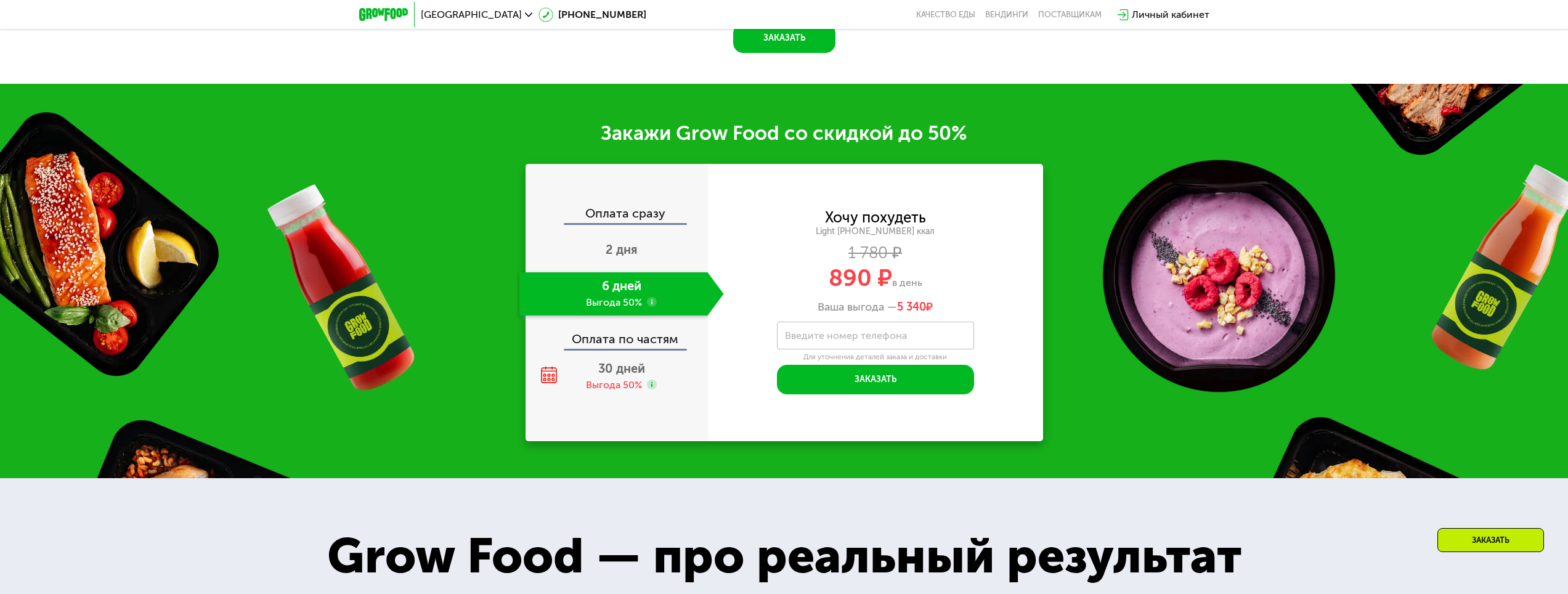
scroll to position [2070, 0]
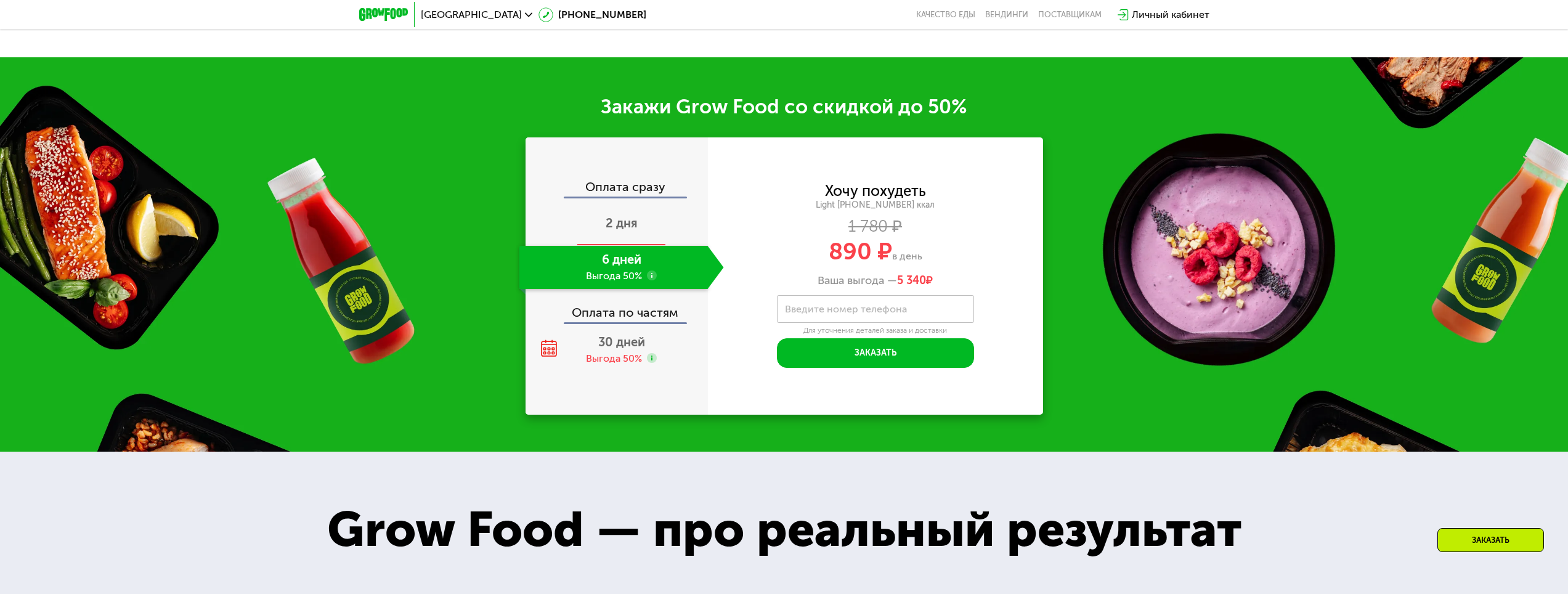
click at [624, 216] on span "2 дня" at bounding box center [621, 223] width 32 height 15
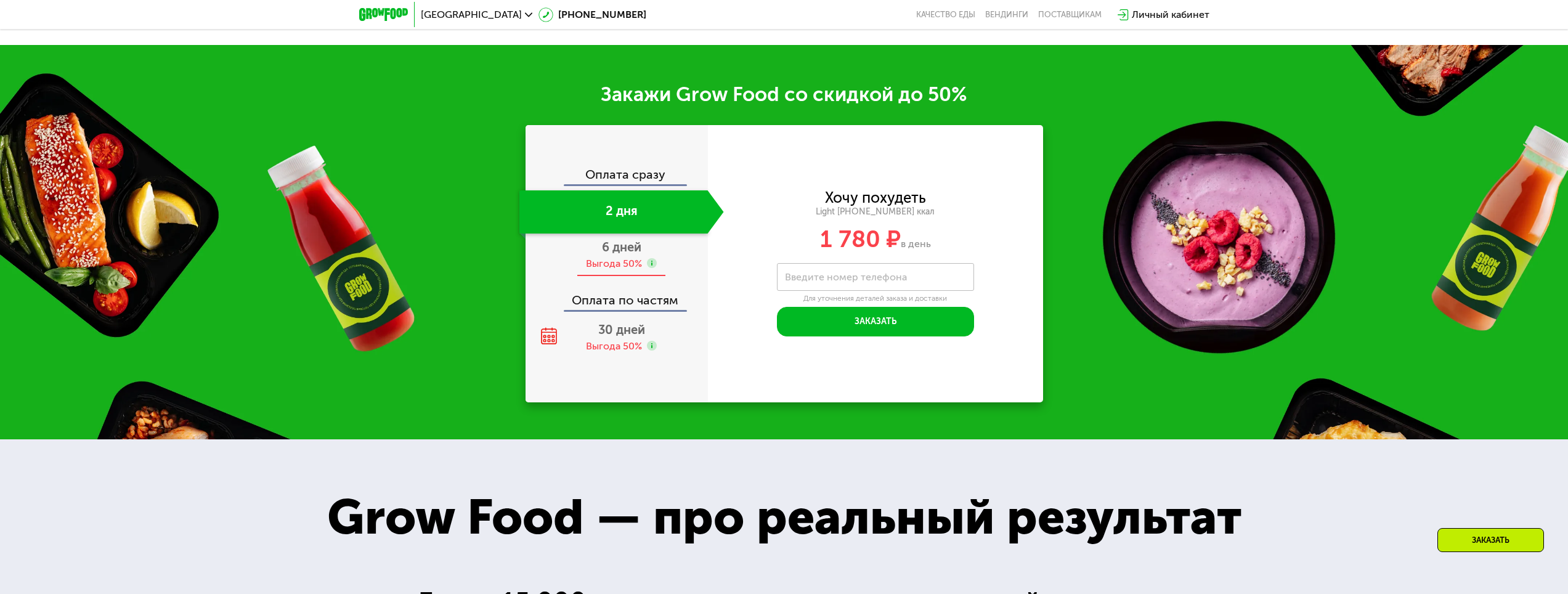
click at [623, 243] on div "6 дней Выгода 50%" at bounding box center [621, 255] width 204 height 43
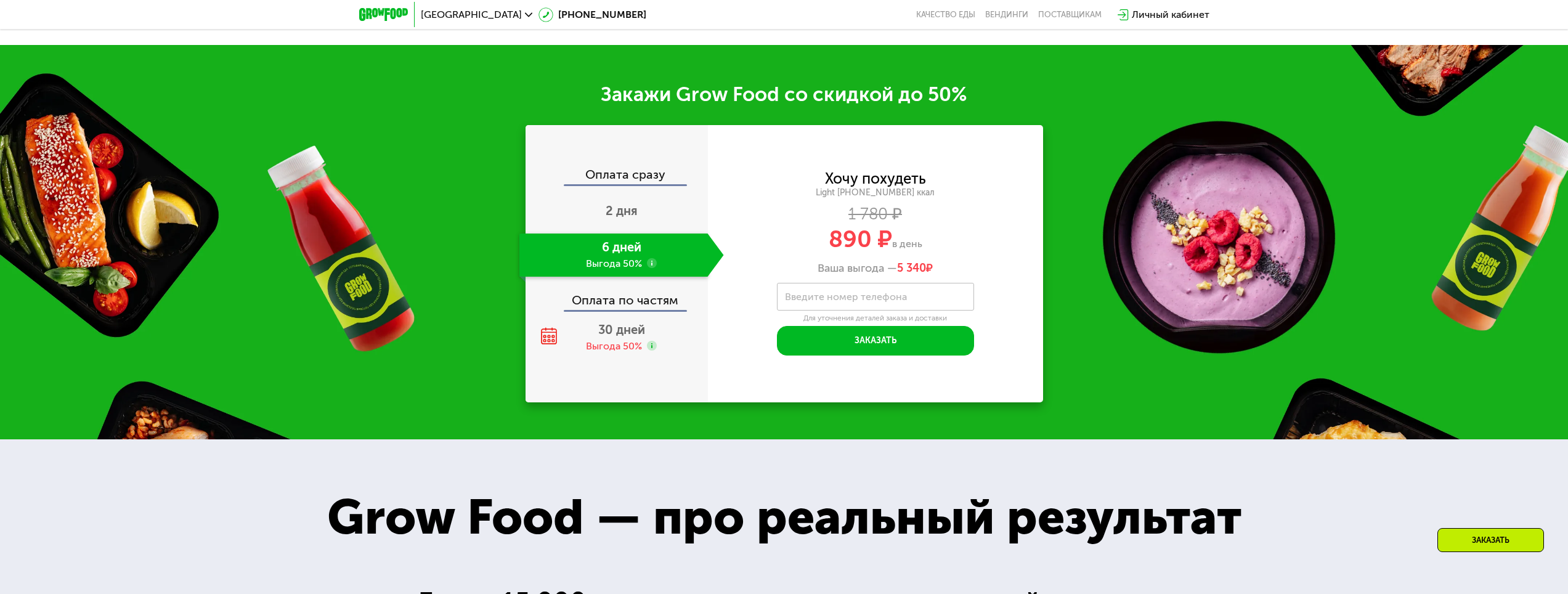
click at [615, 309] on div "Оплата по частям" at bounding box center [617, 296] width 181 height 28
click at [635, 351] on div "Выгода 50%" at bounding box center [614, 346] width 56 height 13
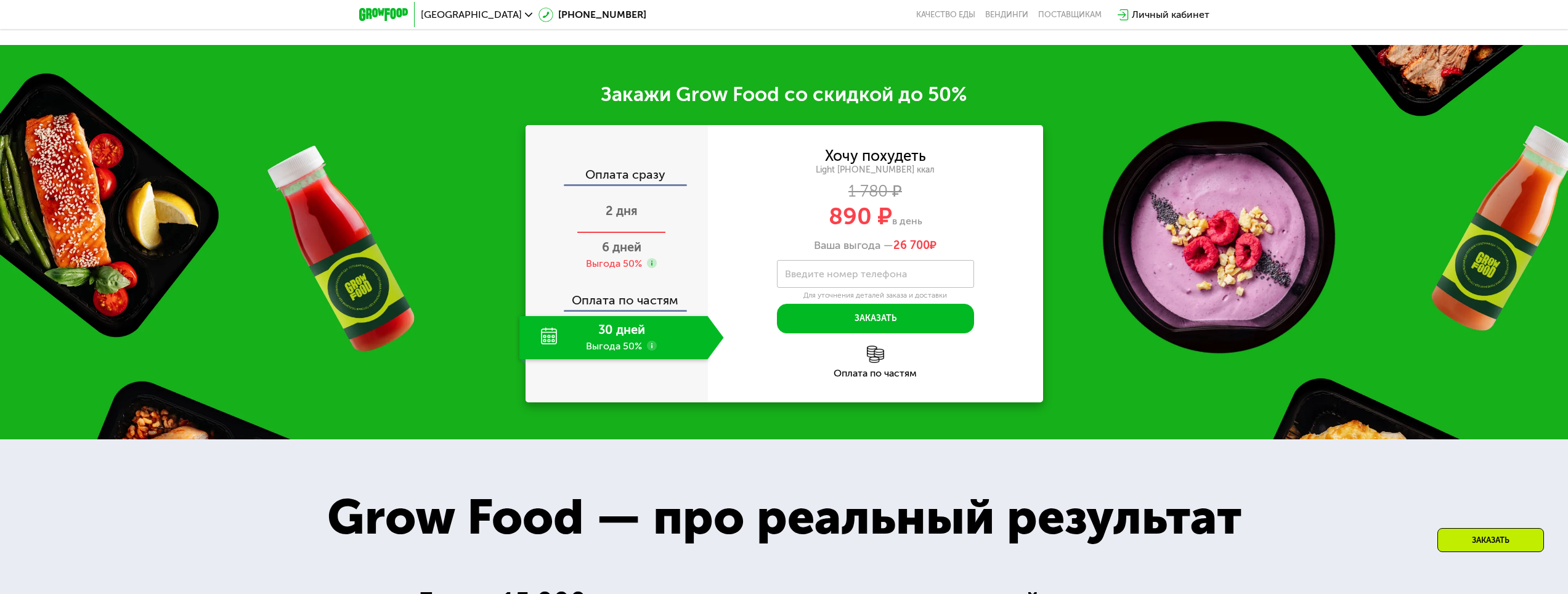
click at [638, 221] on div "2 дня" at bounding box center [621, 211] width 204 height 43
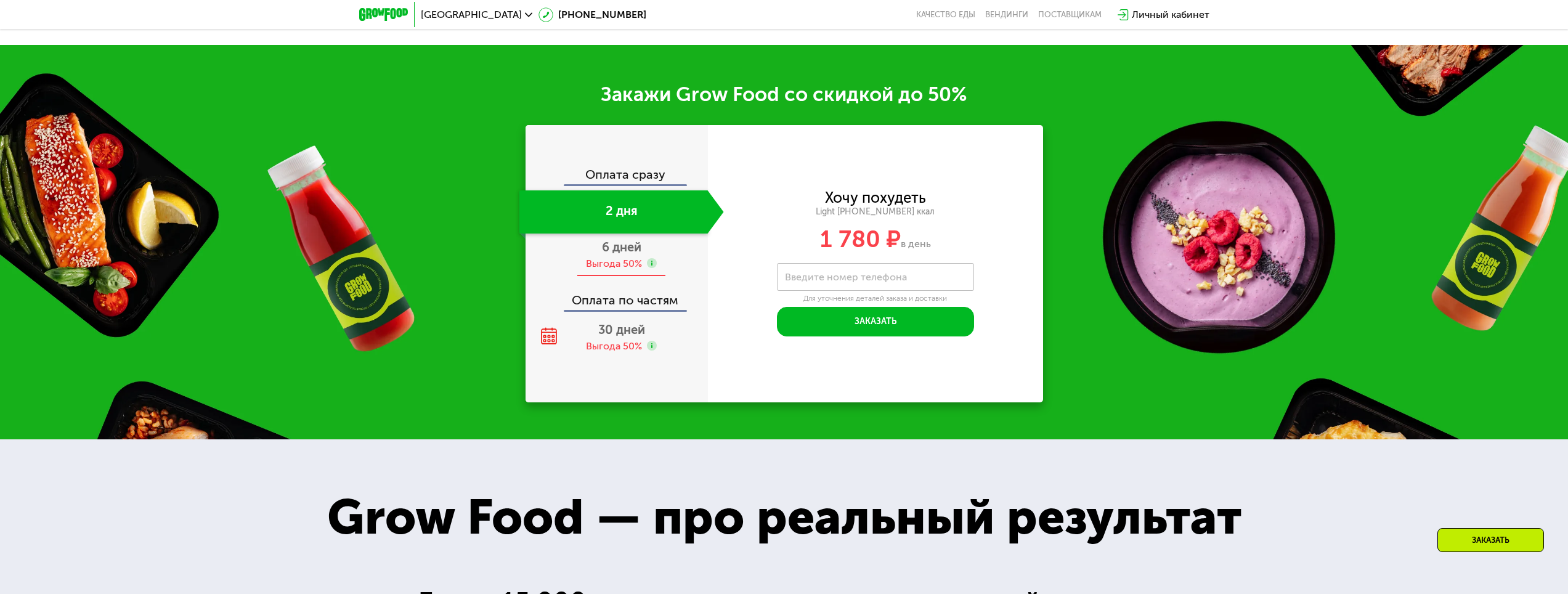
click at [635, 254] on span "6 дней" at bounding box center [622, 247] width 39 height 15
